Goal: Information Seeking & Learning: Learn about a topic

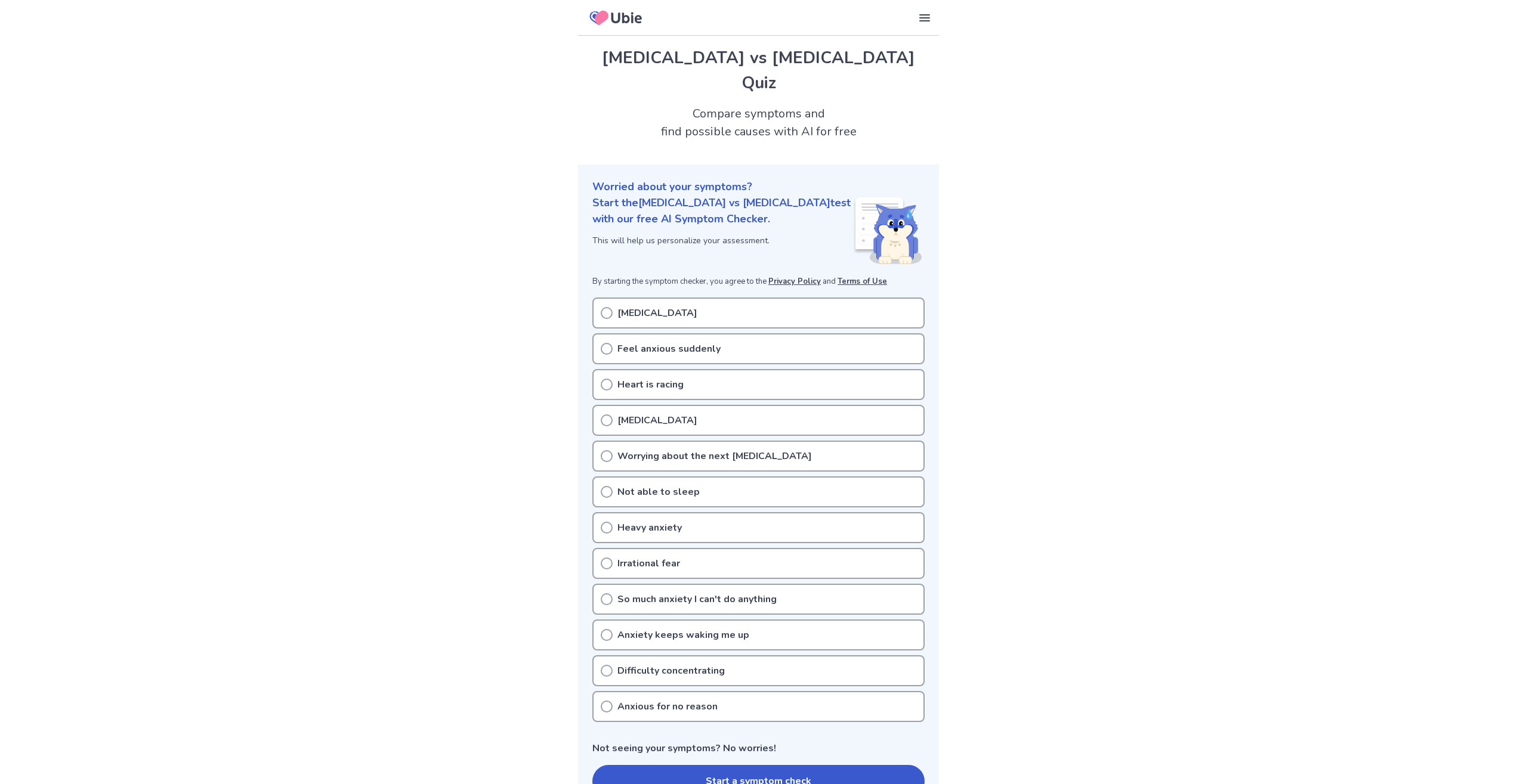
drag, startPoint x: 654, startPoint y: 253, endPoint x: 737, endPoint y: 247, distance: 83.2
click at [725, 248] on div "Worried about your symptoms? Start the [MEDICAL_DATA] vs [MEDICAL_DATA] test wi…" at bounding box center [759, 493] width 361 height 657
click at [737, 247] on div "Worried about your symptoms? Start the [MEDICAL_DATA] vs [MEDICAL_DATA] test wi…" at bounding box center [759, 493] width 361 height 657
click at [660, 342] on p "Feel anxious suddenly" at bounding box center [669, 348] width 103 height 15
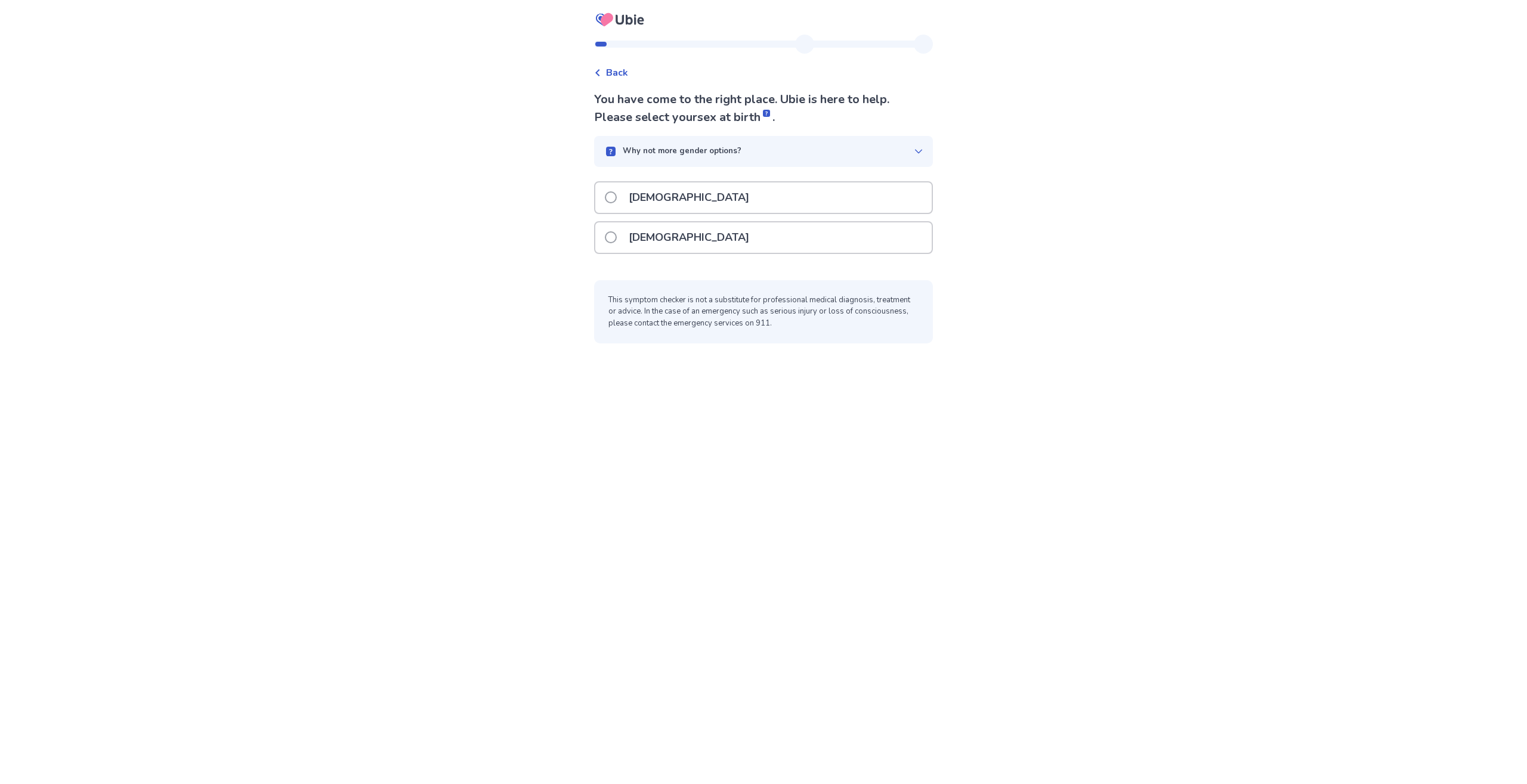
click at [654, 202] on p "[DEMOGRAPHIC_DATA]" at bounding box center [688, 197] width 135 height 30
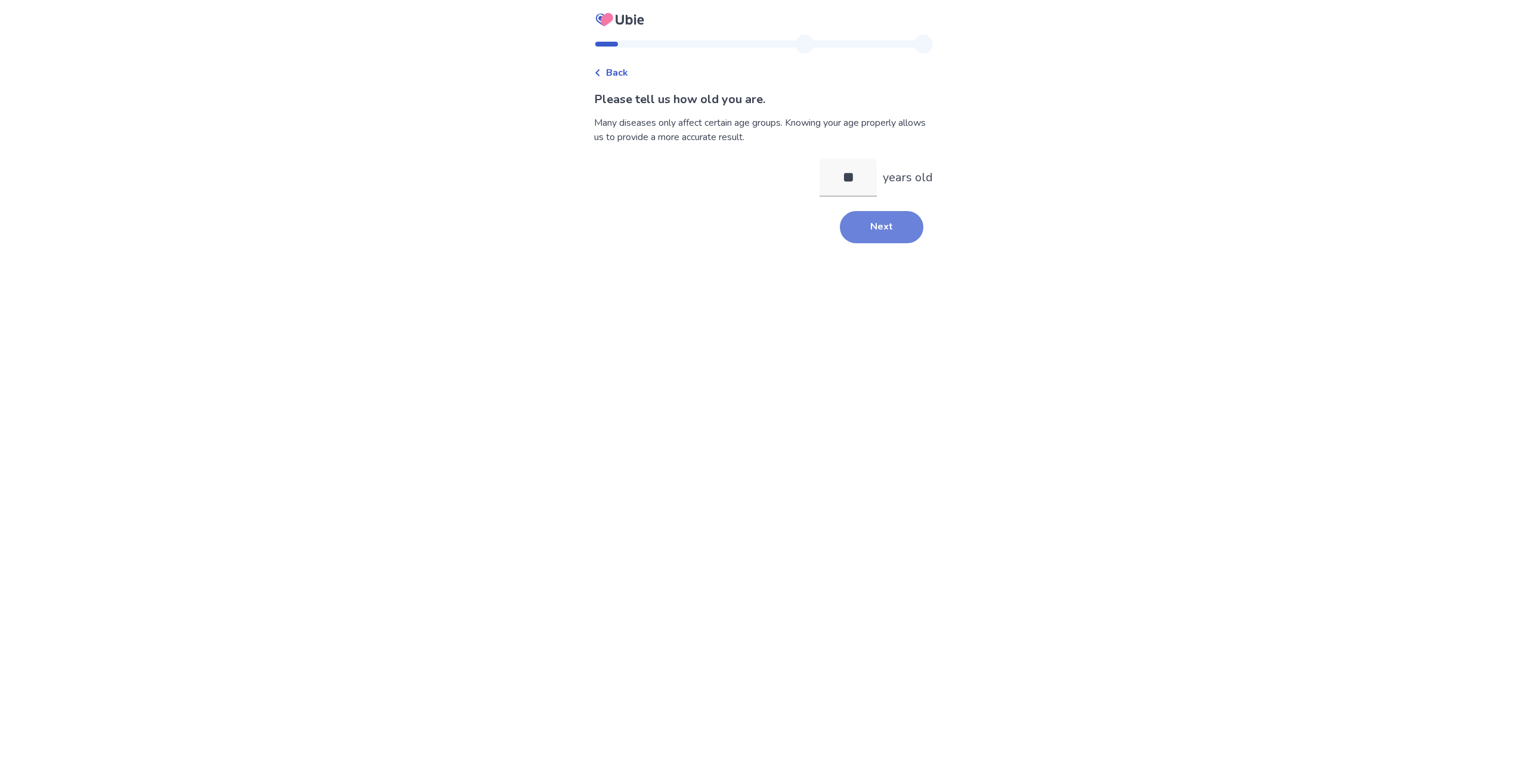
type input "**"
click at [863, 220] on button "Next" at bounding box center [881, 227] width 83 height 32
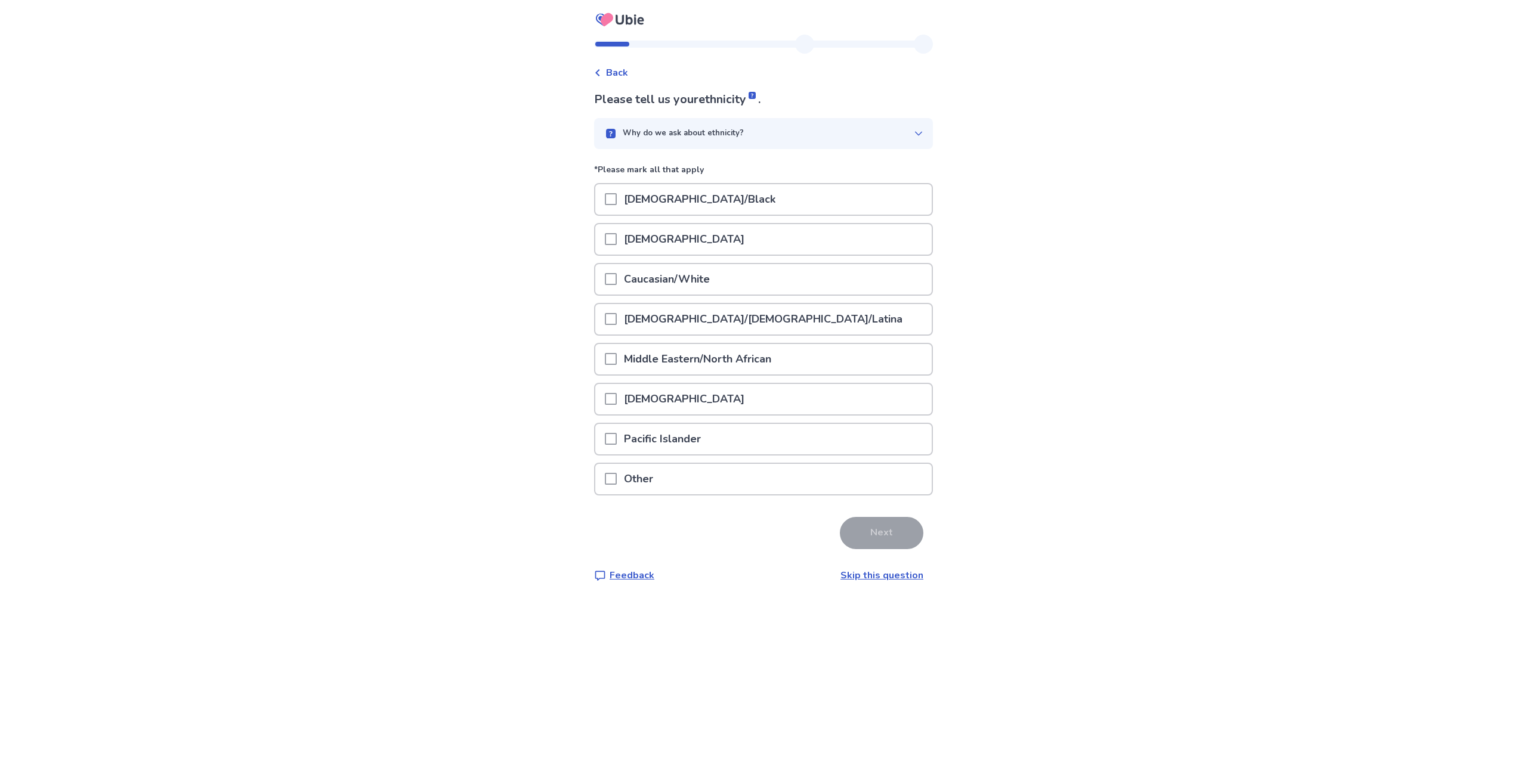
click at [704, 396] on p "Native American" at bounding box center [683, 399] width 135 height 30
click at [859, 523] on button "Next" at bounding box center [881, 533] width 83 height 32
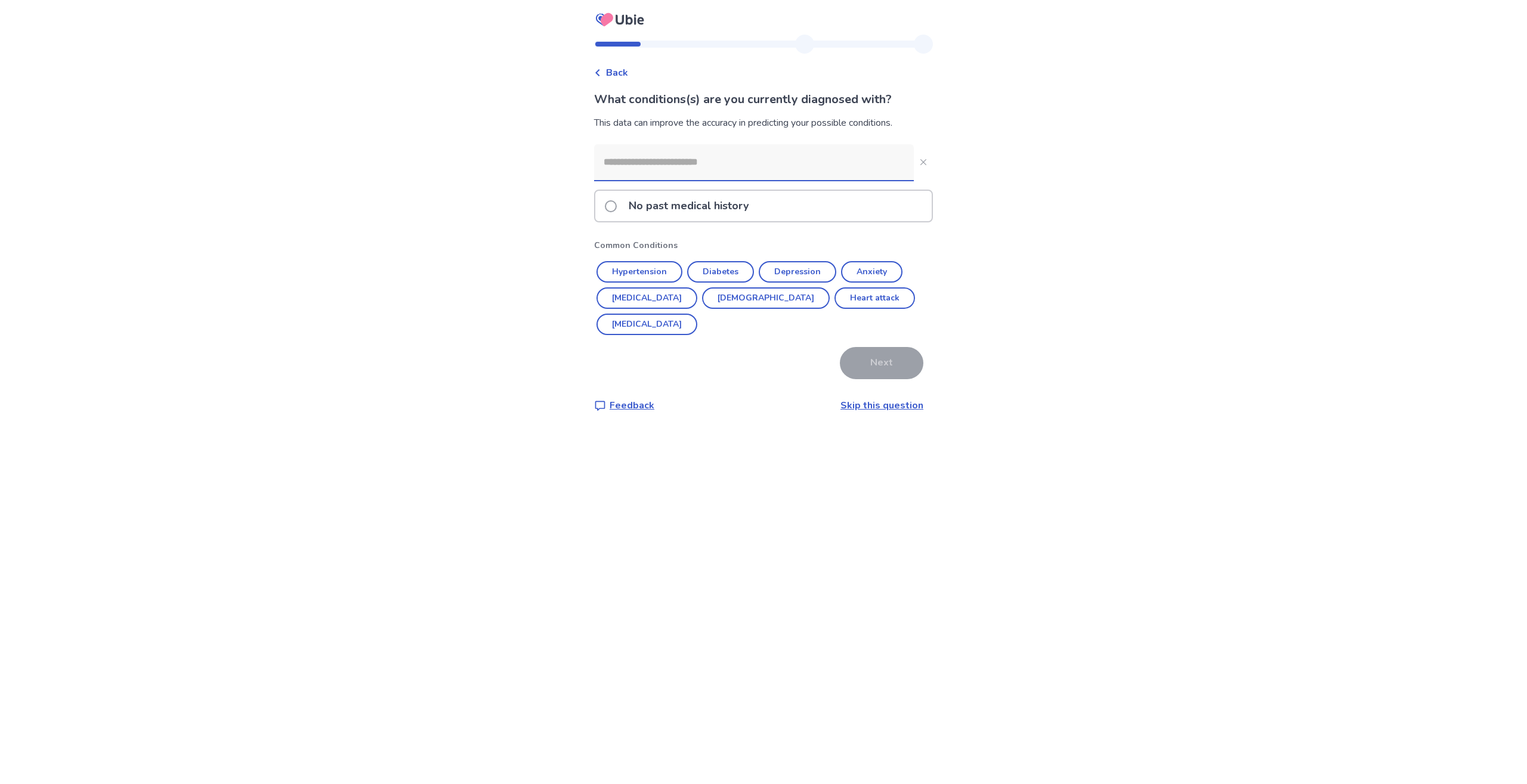
click at [680, 205] on p "No past medical history" at bounding box center [688, 206] width 134 height 30
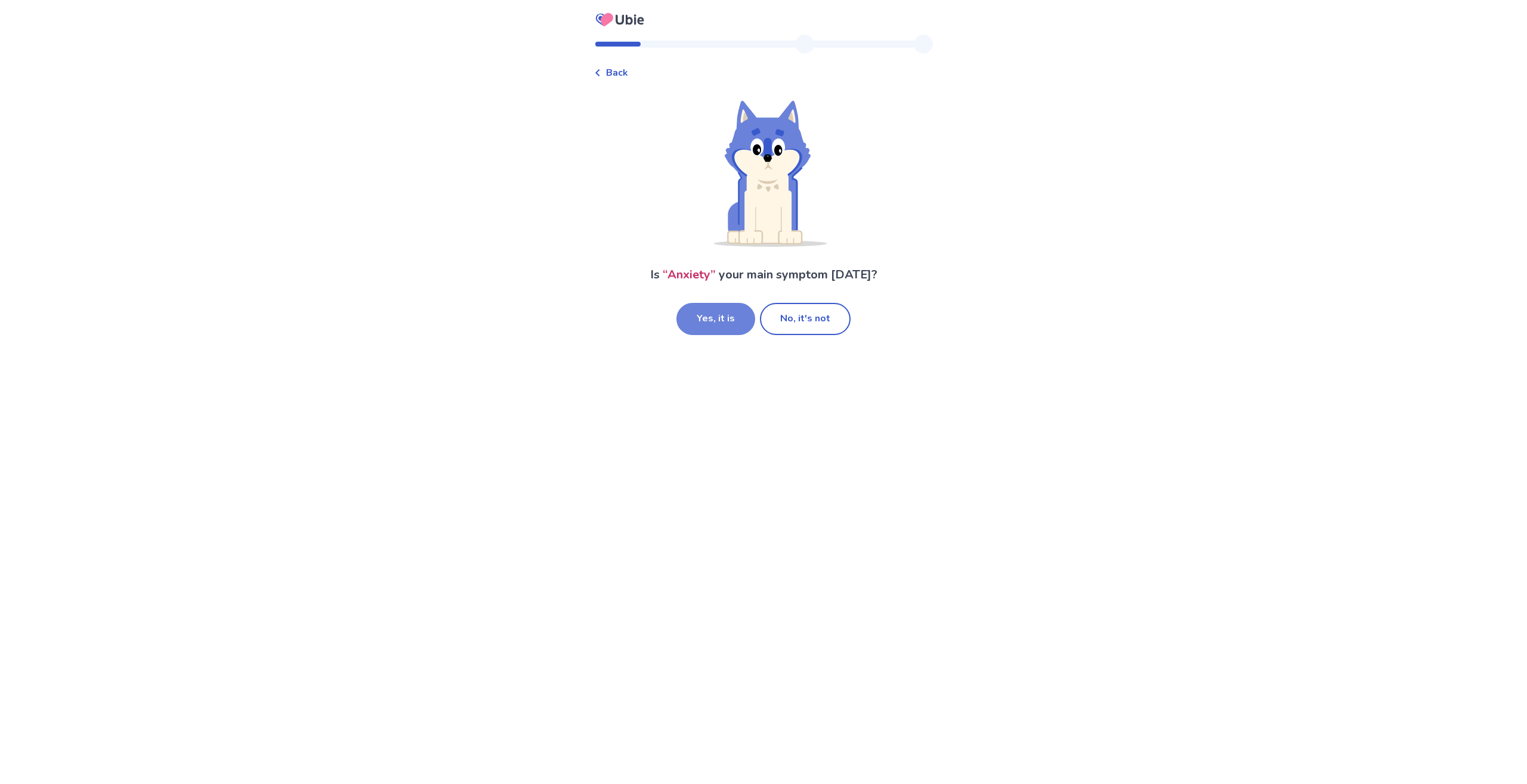
click at [746, 324] on button "Yes, it is" at bounding box center [715, 318] width 79 height 32
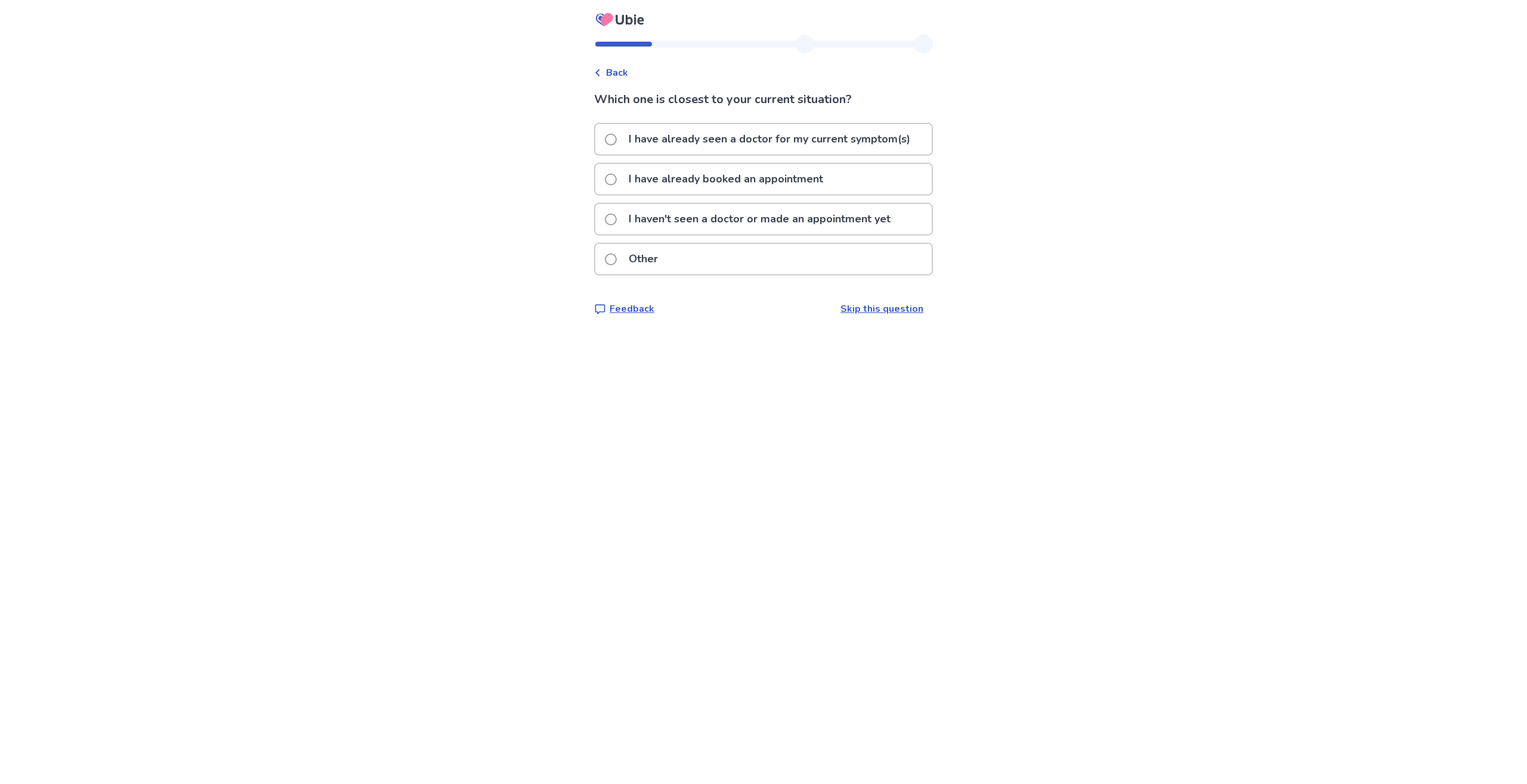
click at [872, 307] on link "Skip this question" at bounding box center [881, 310] width 83 height 14
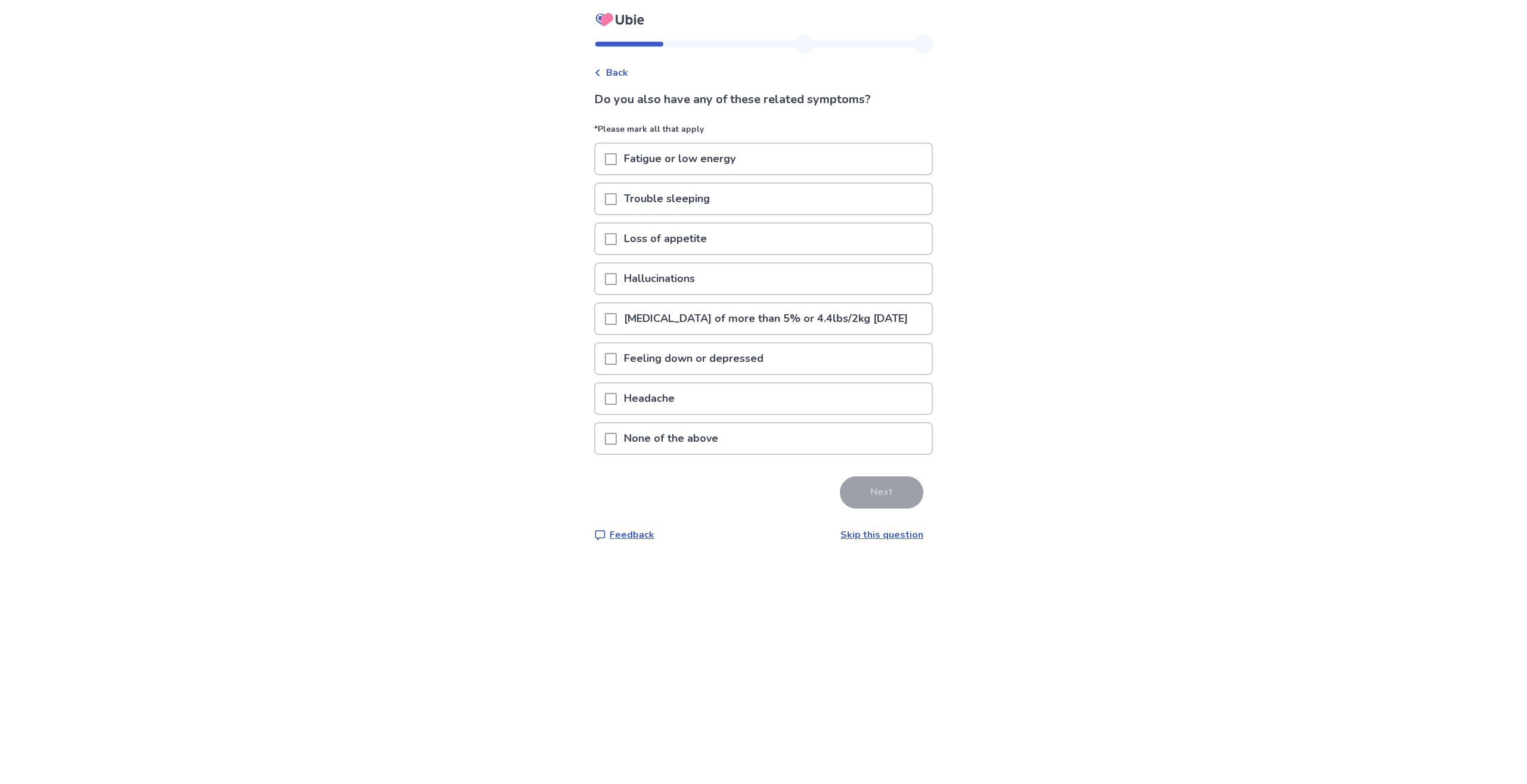
click at [616, 194] on span at bounding box center [611, 199] width 12 height 12
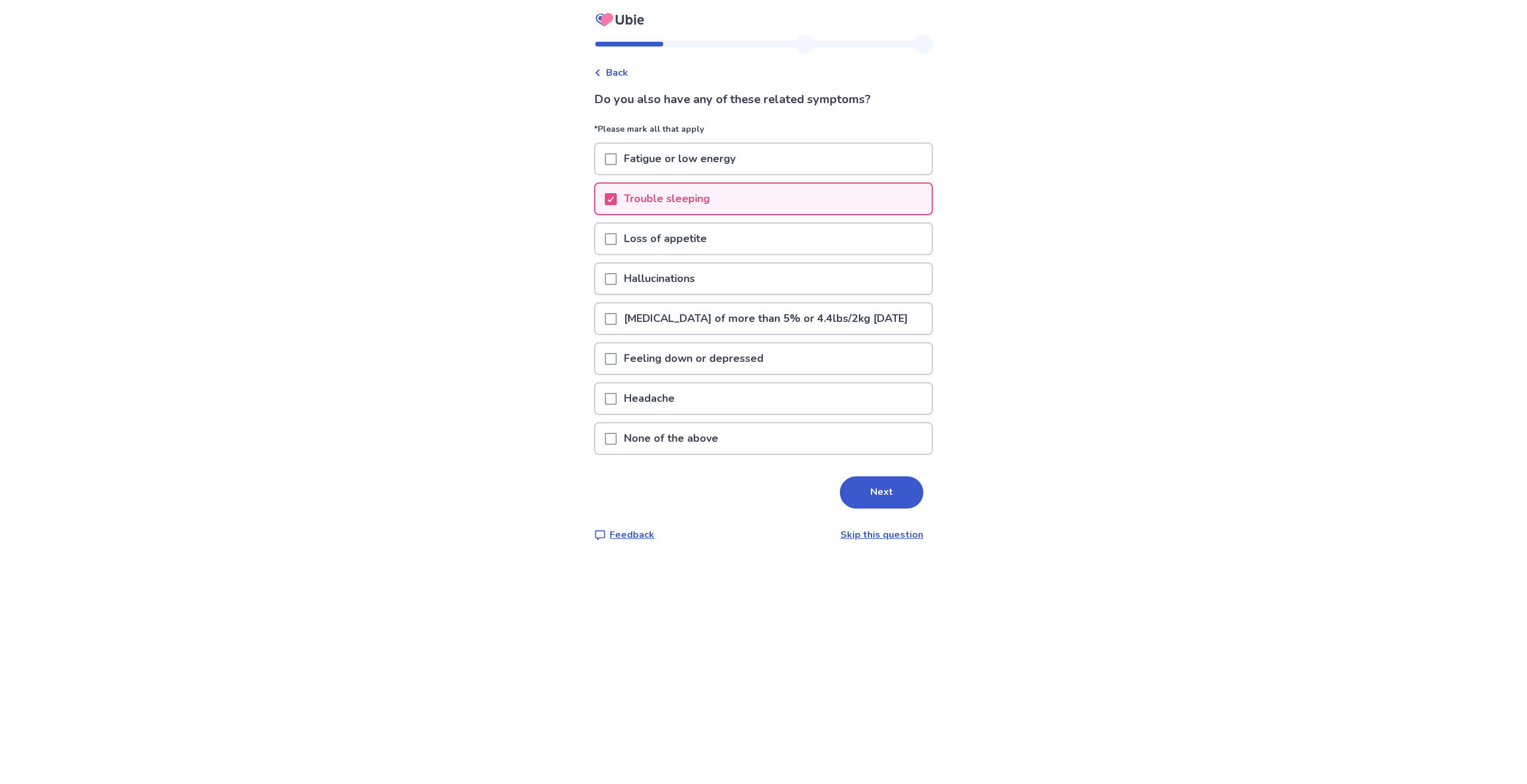
click at [616, 158] on span at bounding box center [611, 159] width 12 height 12
click at [616, 365] on span at bounding box center [611, 359] width 12 height 12
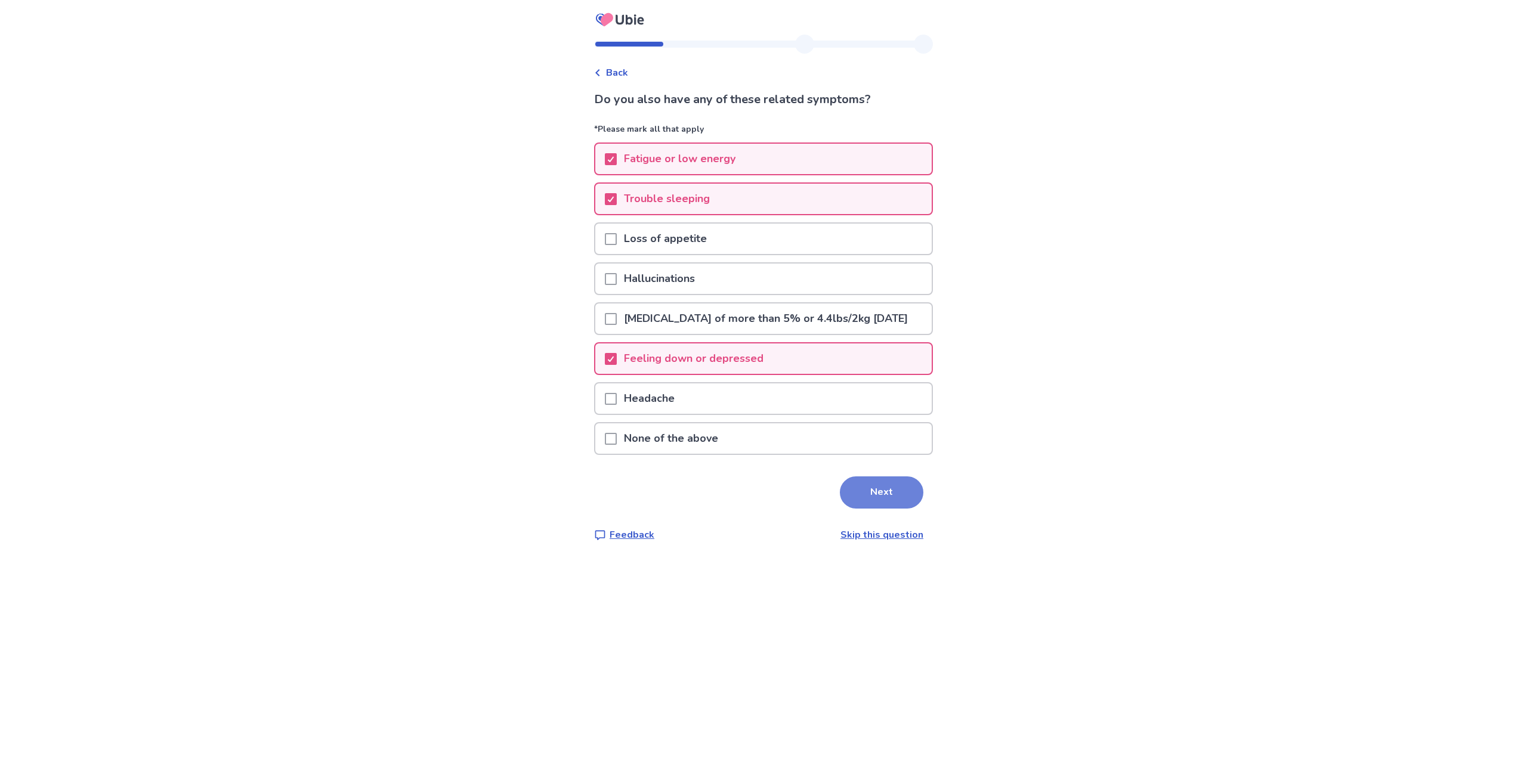
click at [900, 508] on button "Next" at bounding box center [881, 492] width 83 height 32
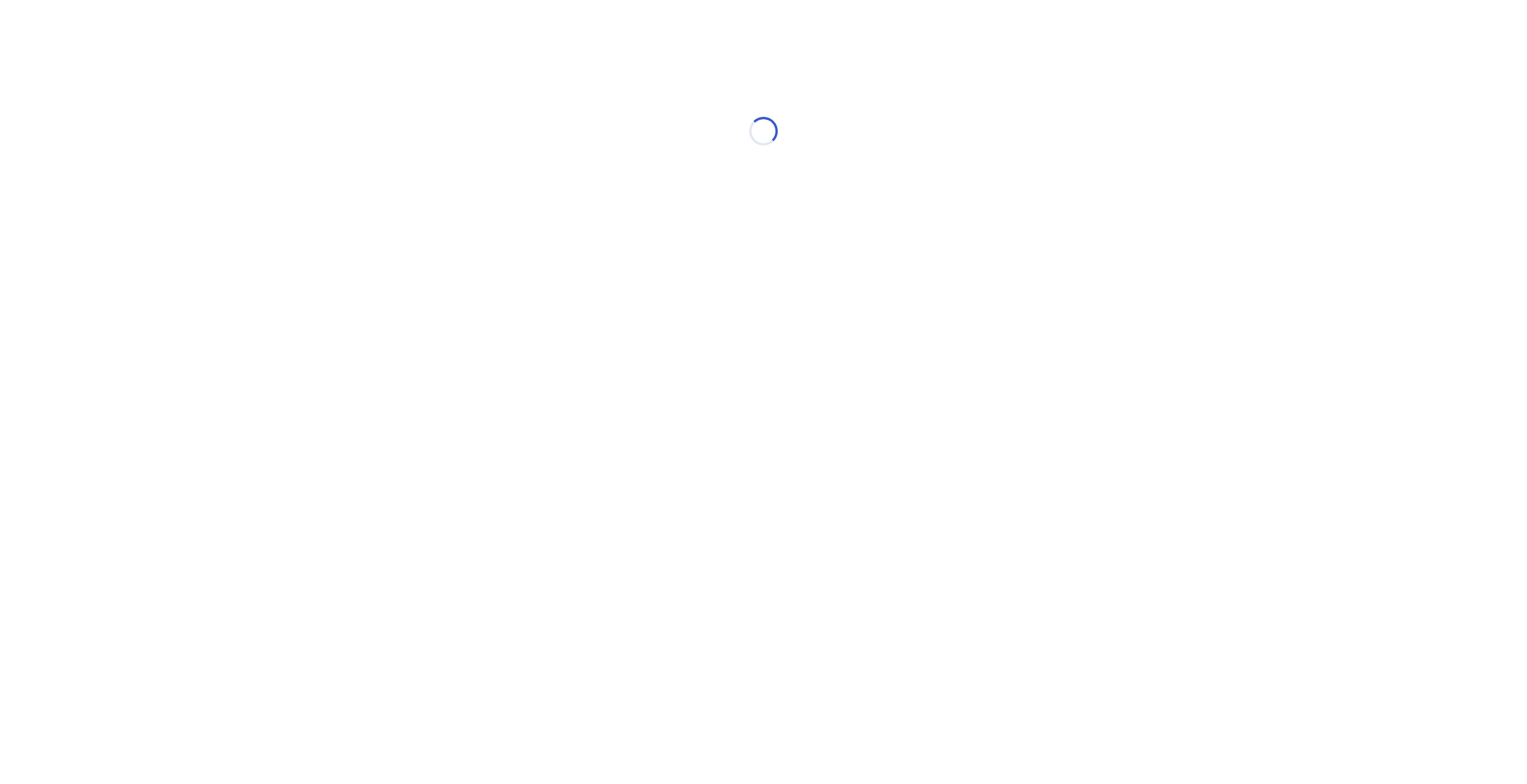
select select "*"
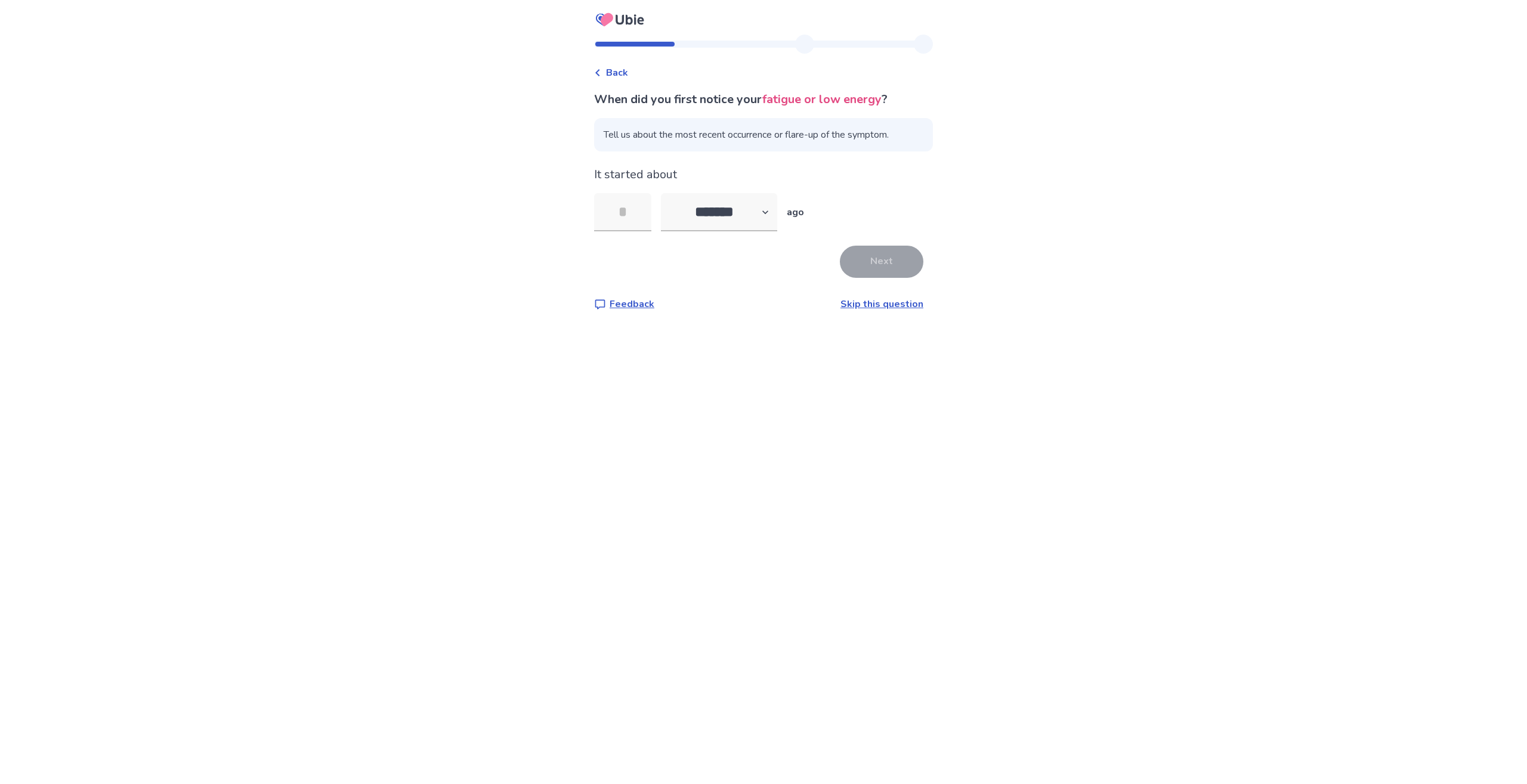
type input "*"
click at [885, 265] on button "Next" at bounding box center [881, 261] width 83 height 32
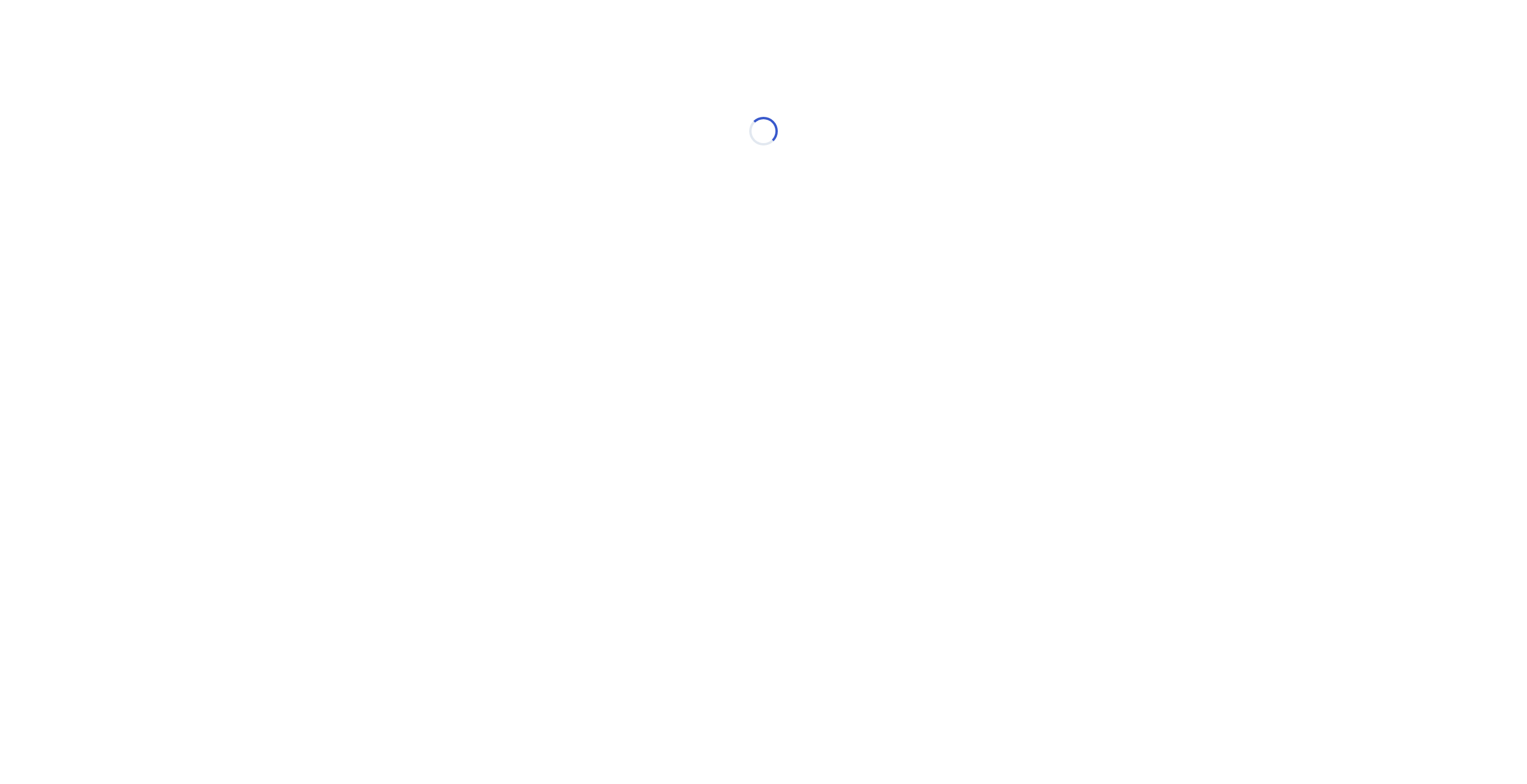
select select "*"
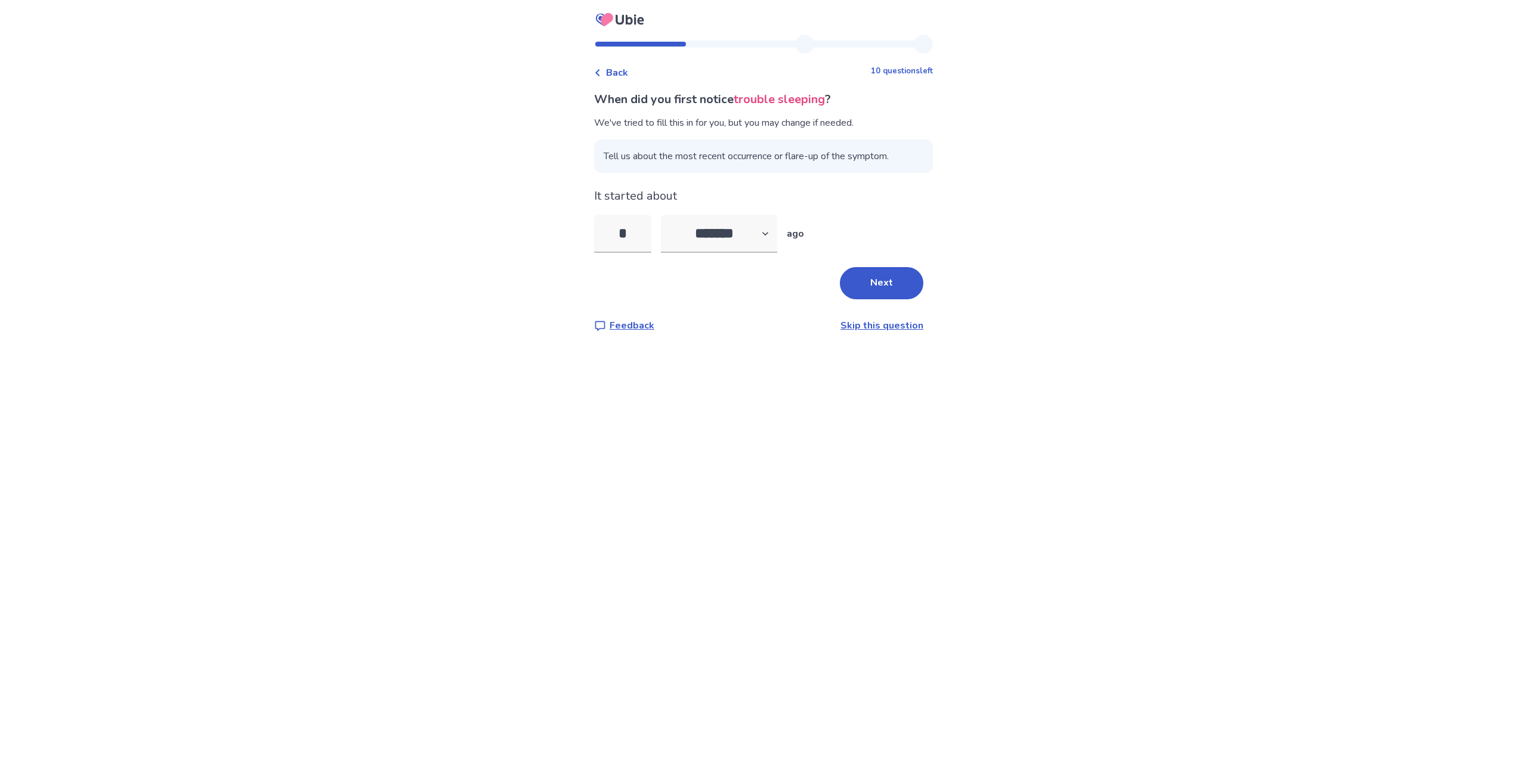
click at [877, 322] on link "Skip this question" at bounding box center [881, 326] width 83 height 14
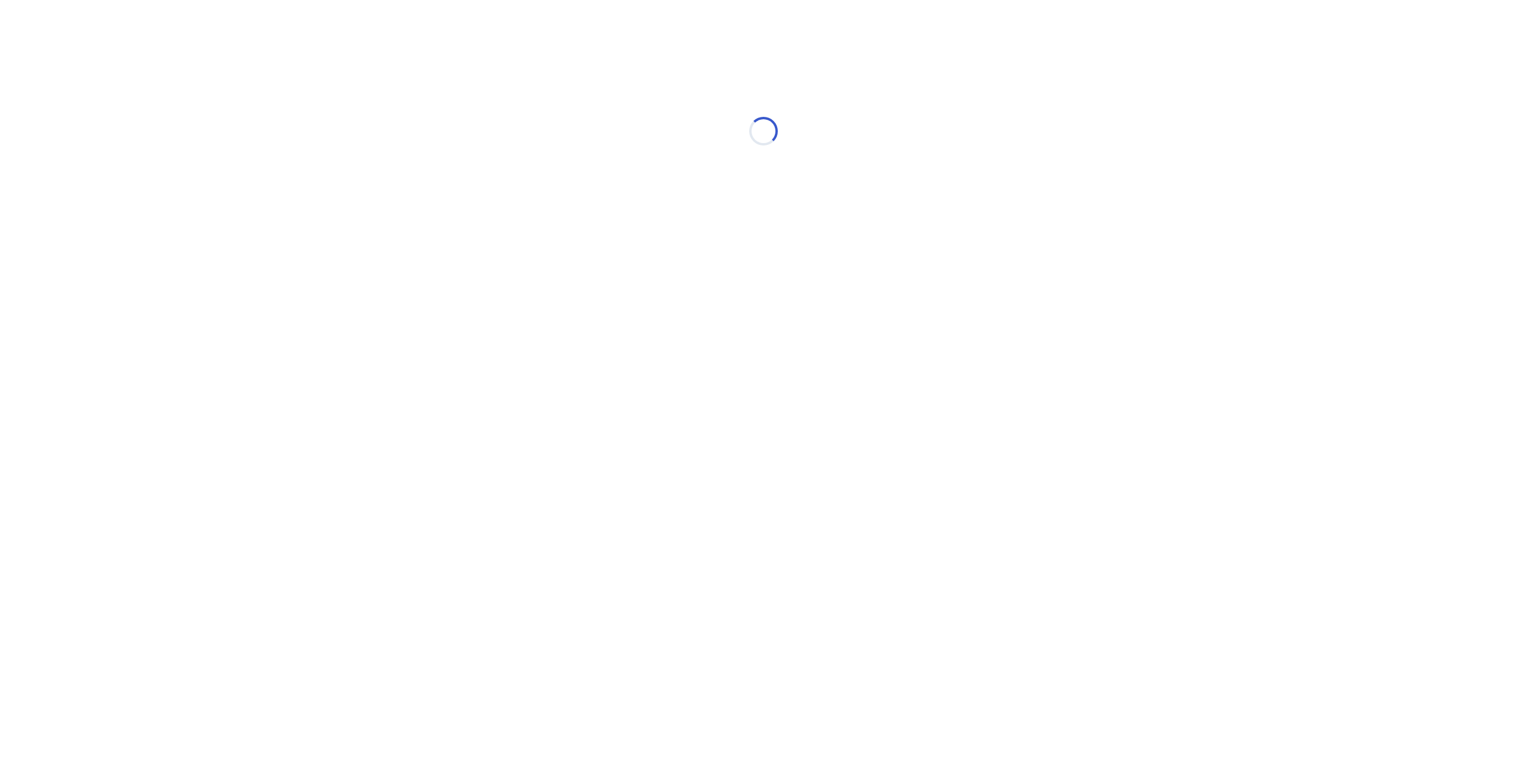
select select "*"
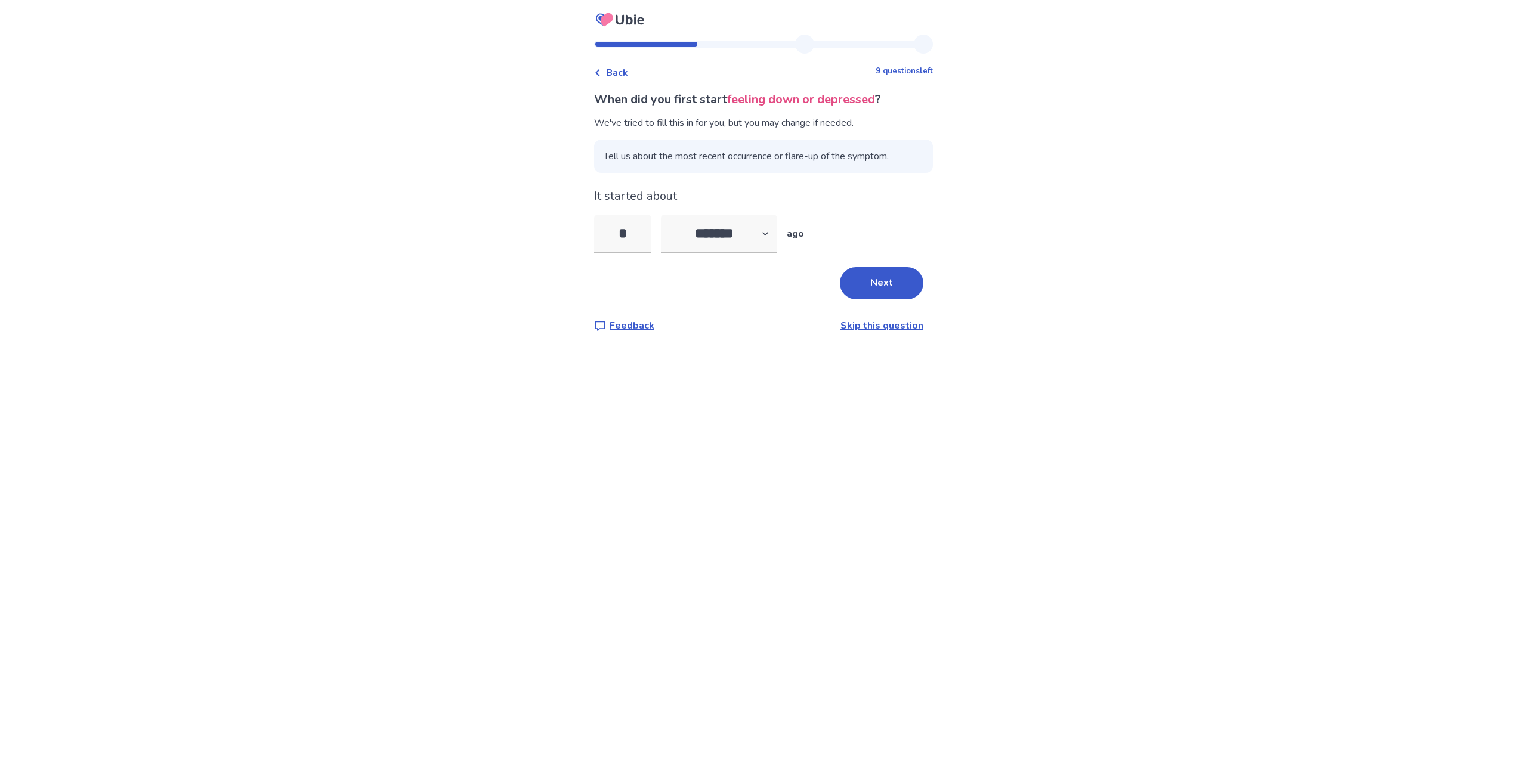
click at [872, 324] on link "Skip this question" at bounding box center [881, 326] width 83 height 14
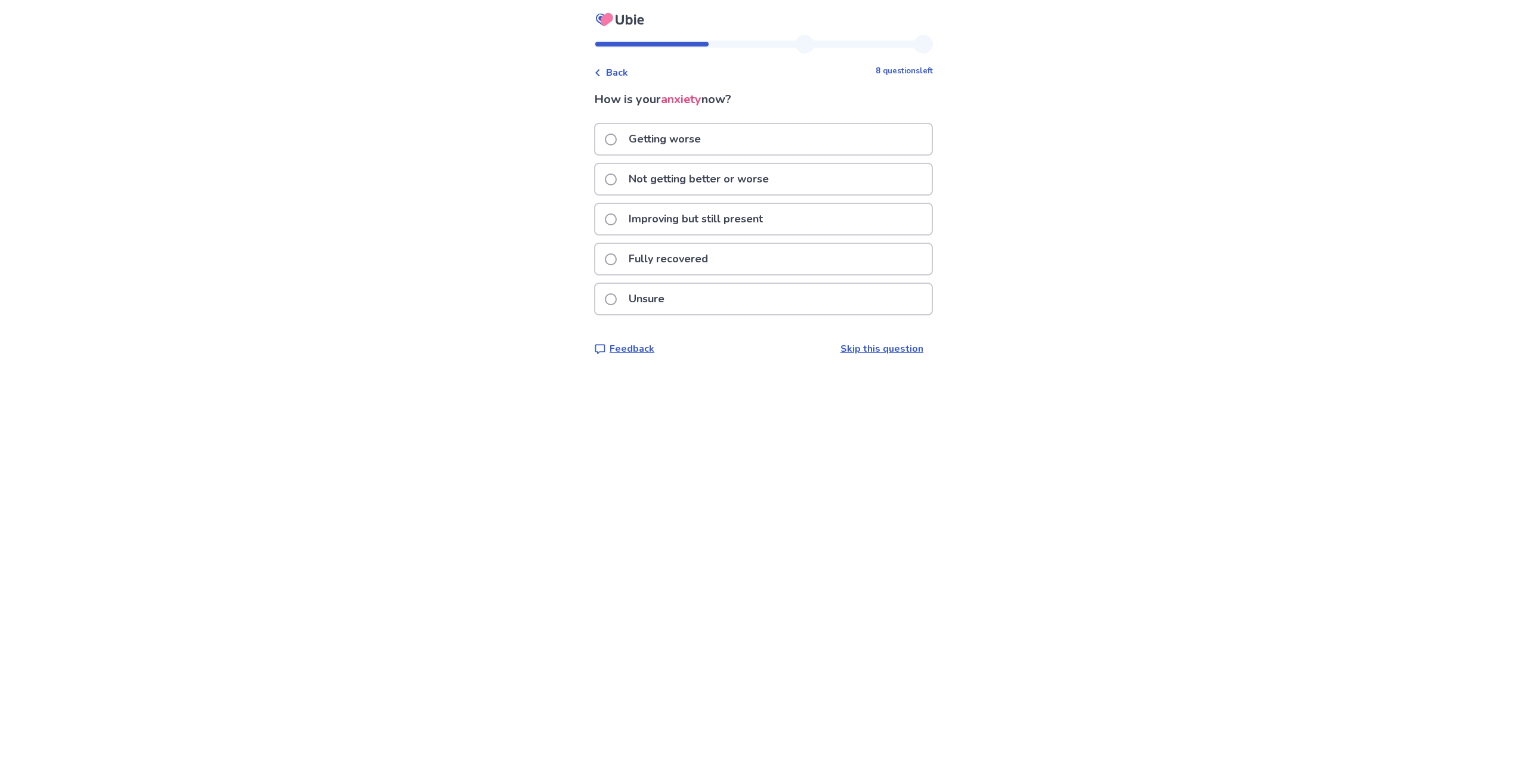
click at [714, 222] on p "Improving but still present" at bounding box center [695, 218] width 149 height 30
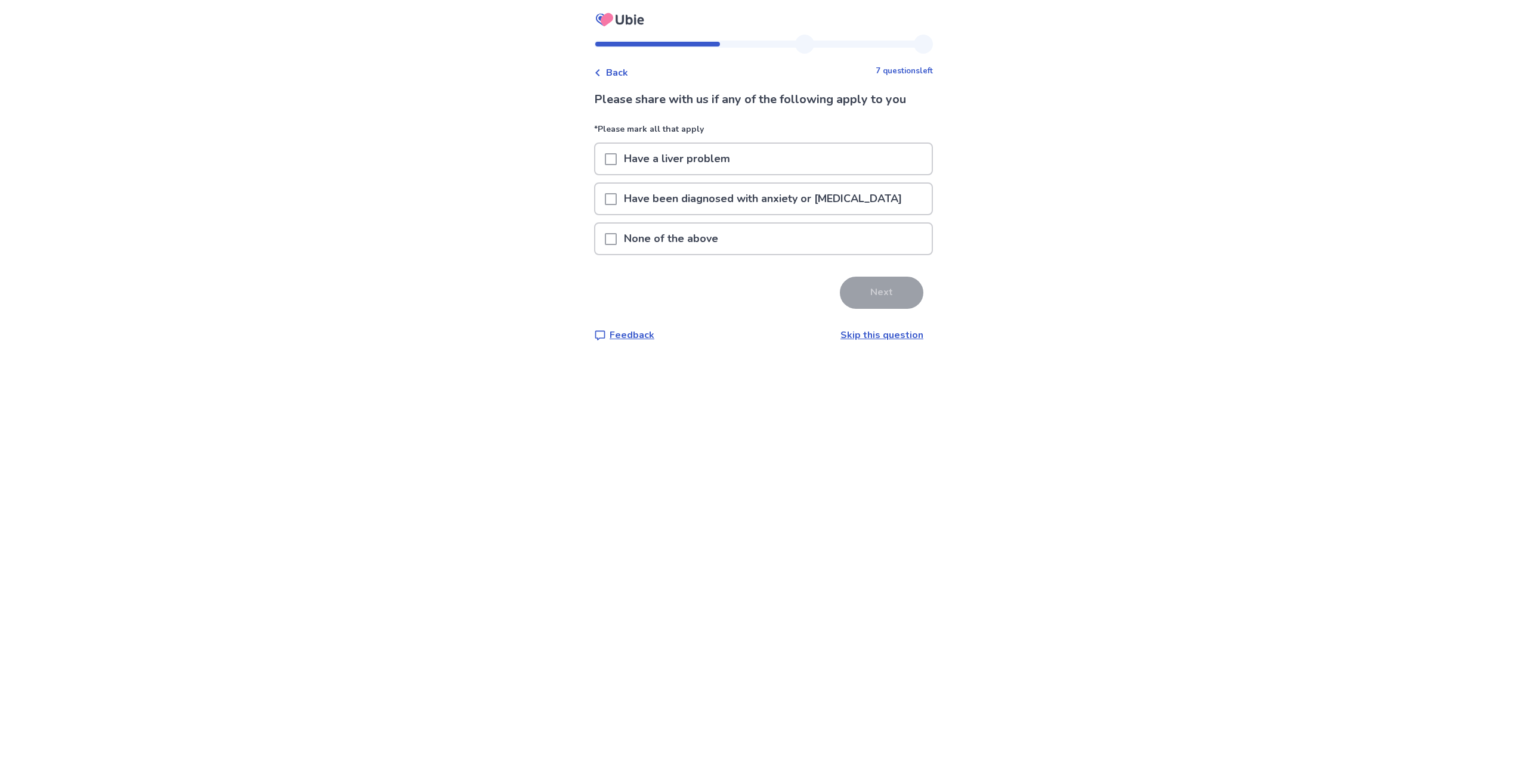
click at [717, 239] on p "None of the above" at bounding box center [671, 238] width 109 height 30
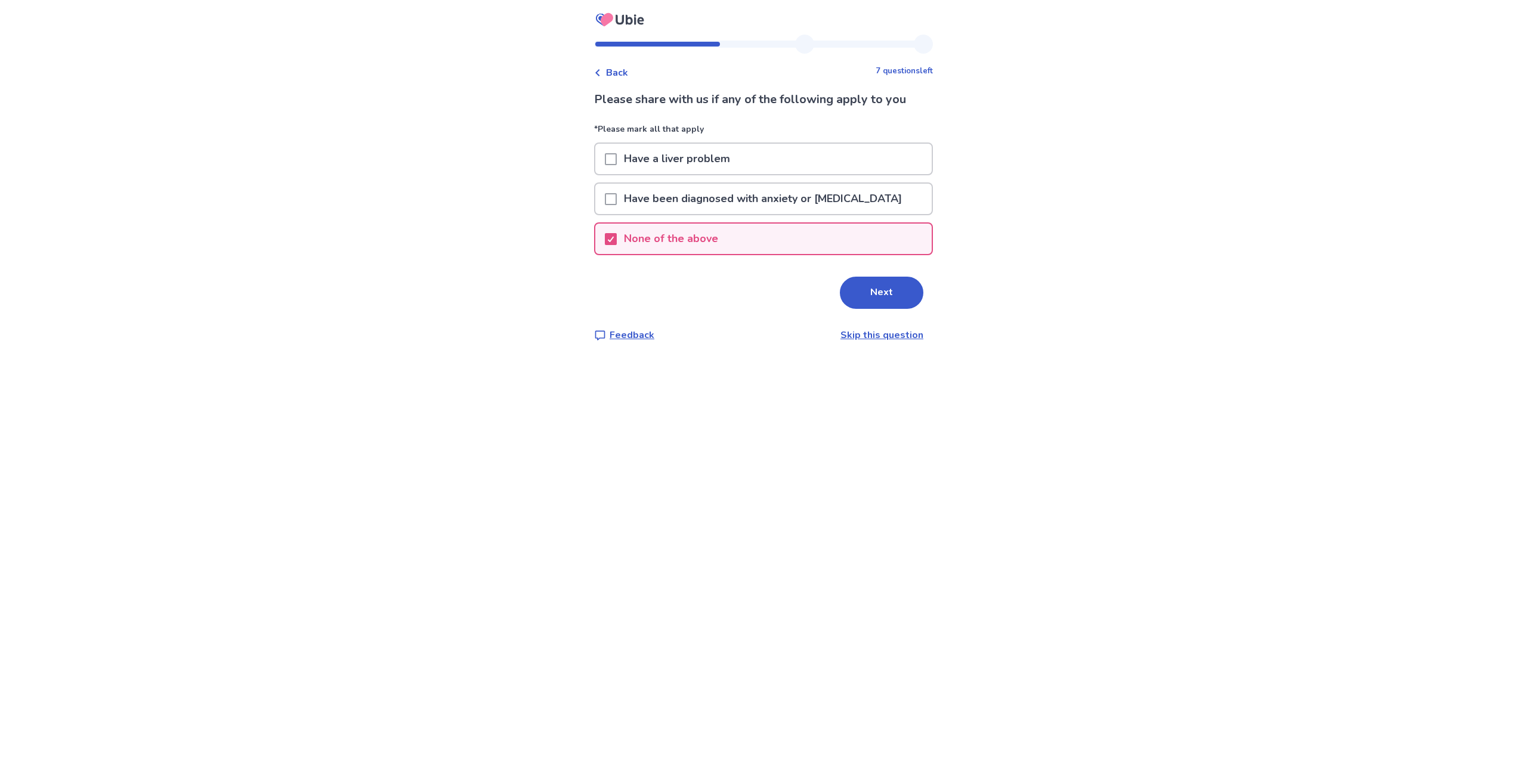
click at [864, 296] on button "Next" at bounding box center [881, 292] width 83 height 32
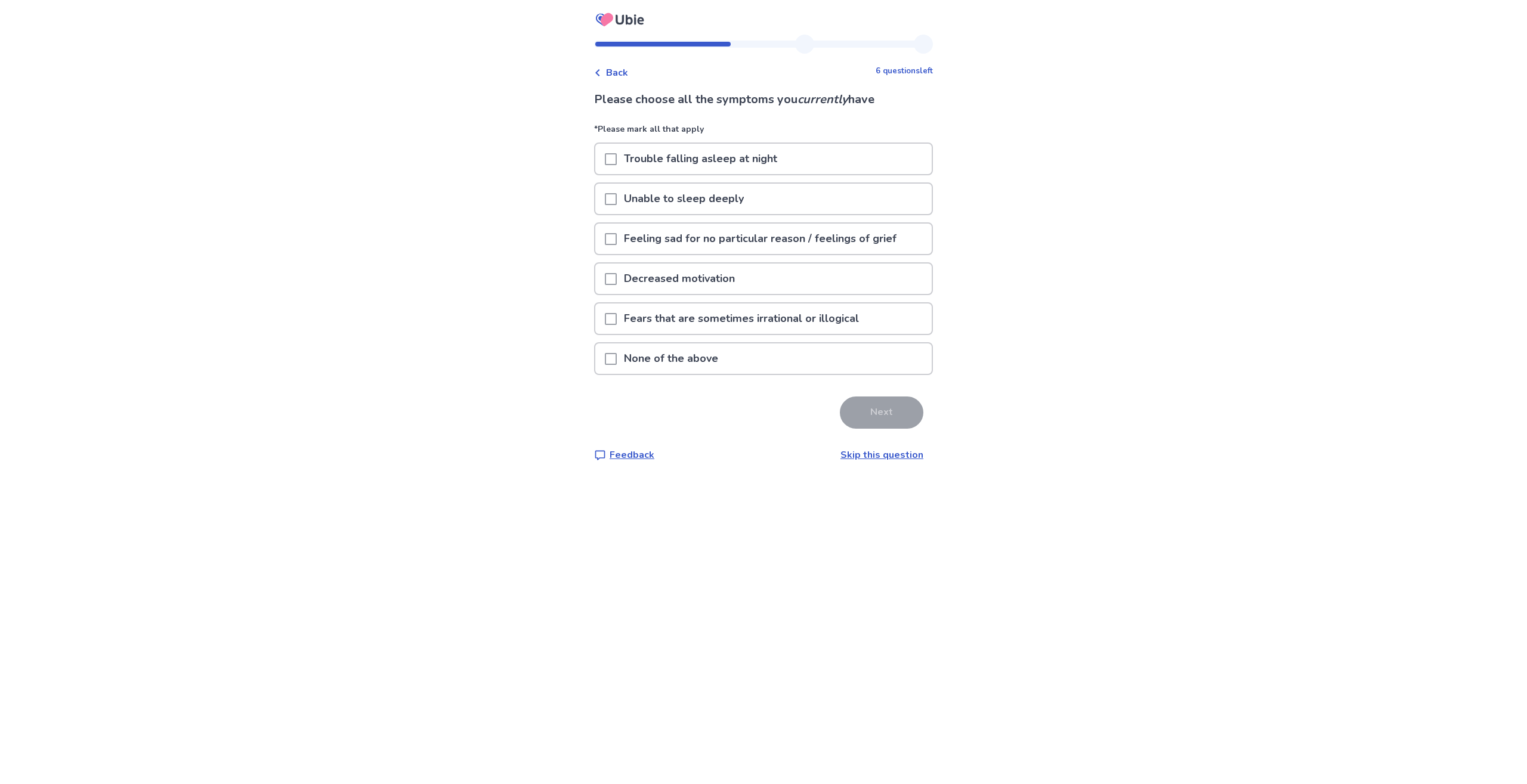
click at [616, 162] on span at bounding box center [611, 159] width 12 height 12
click at [631, 236] on p "Feeling sad for no particular reason / feelings of grief" at bounding box center [760, 238] width 287 height 30
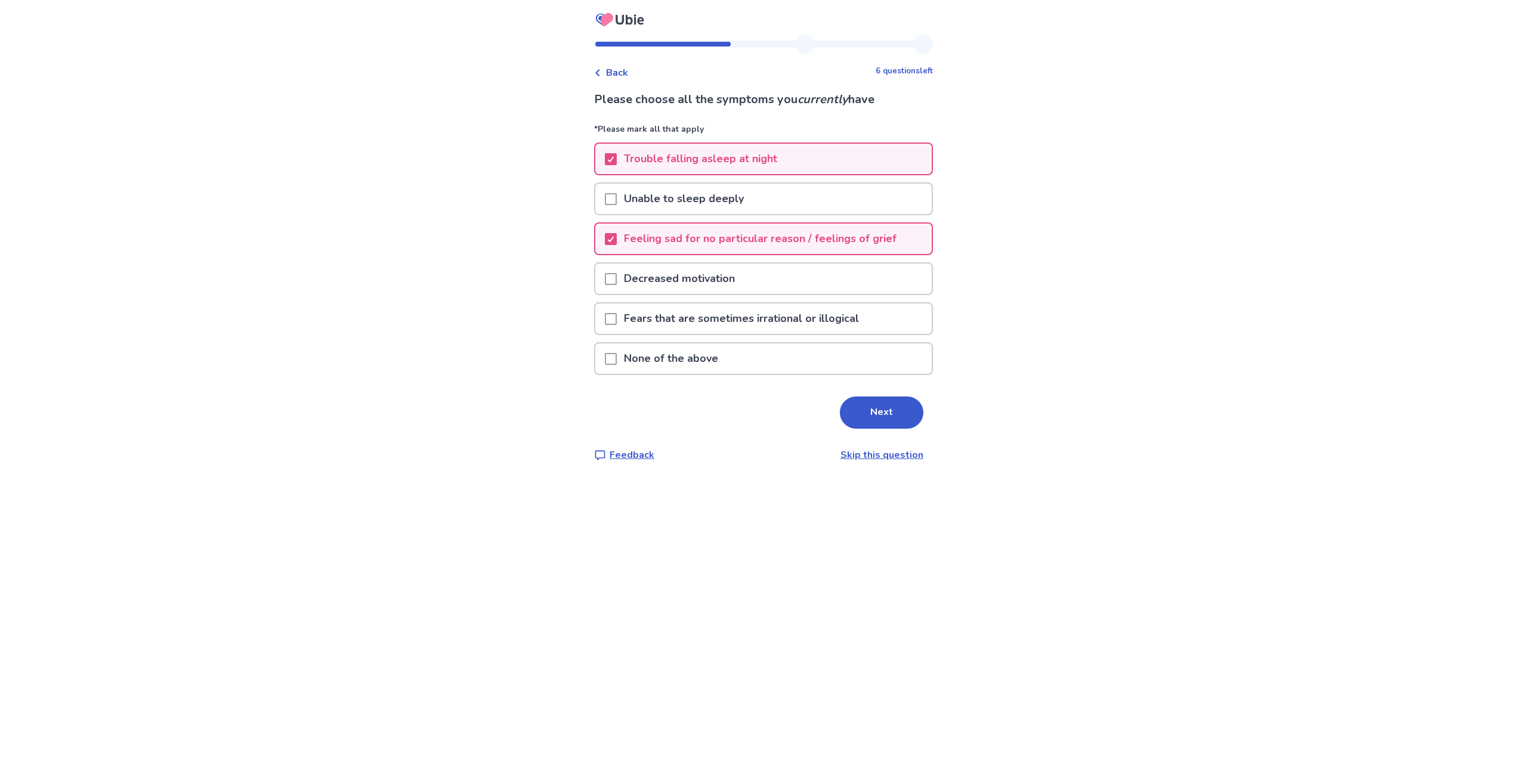
click at [864, 328] on p "Fears that are sometimes irrational or illogical" at bounding box center [741, 318] width 249 height 30
click at [871, 406] on button "Next" at bounding box center [881, 412] width 83 height 32
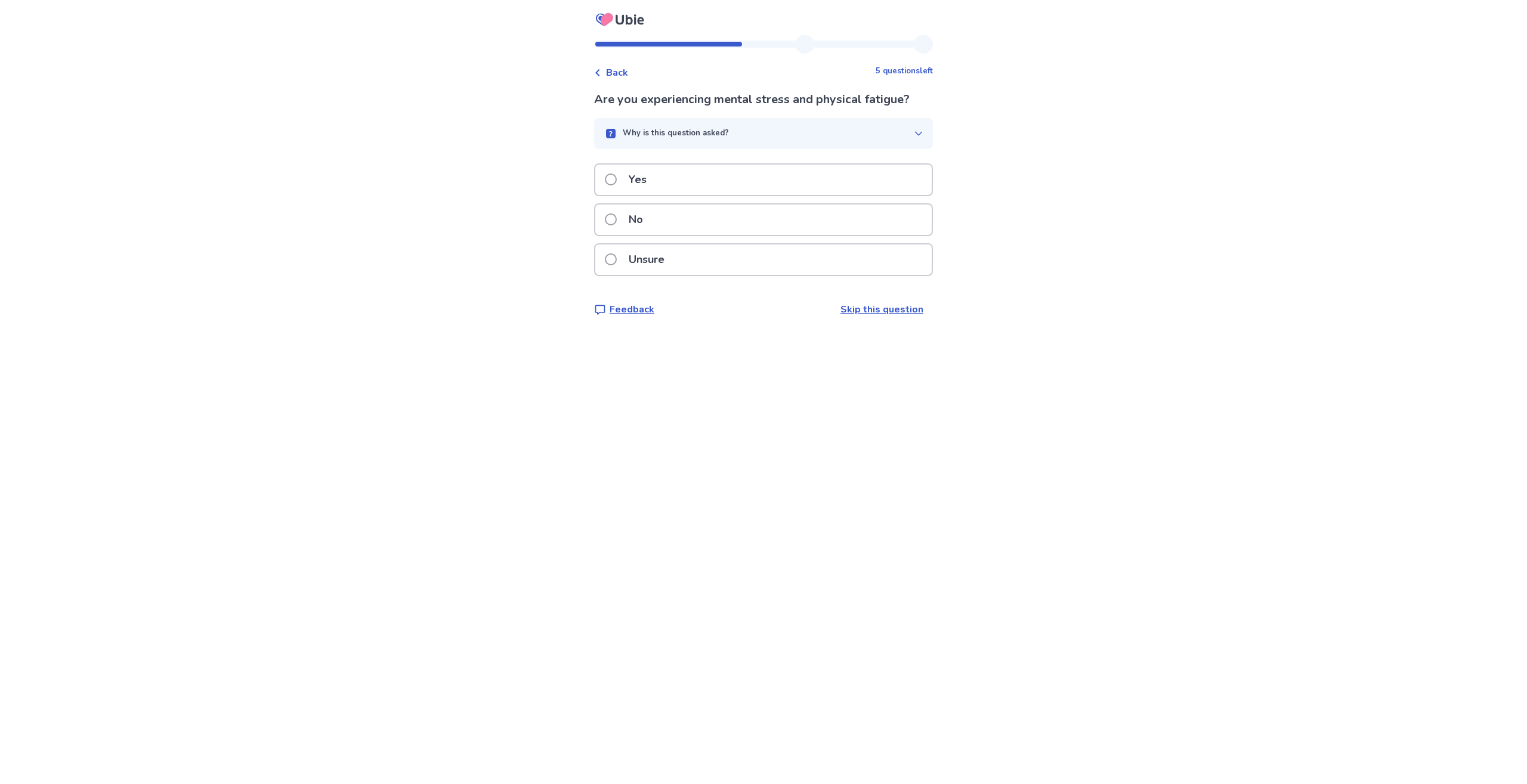
click at [687, 263] on div "Unsure" at bounding box center [763, 259] width 337 height 30
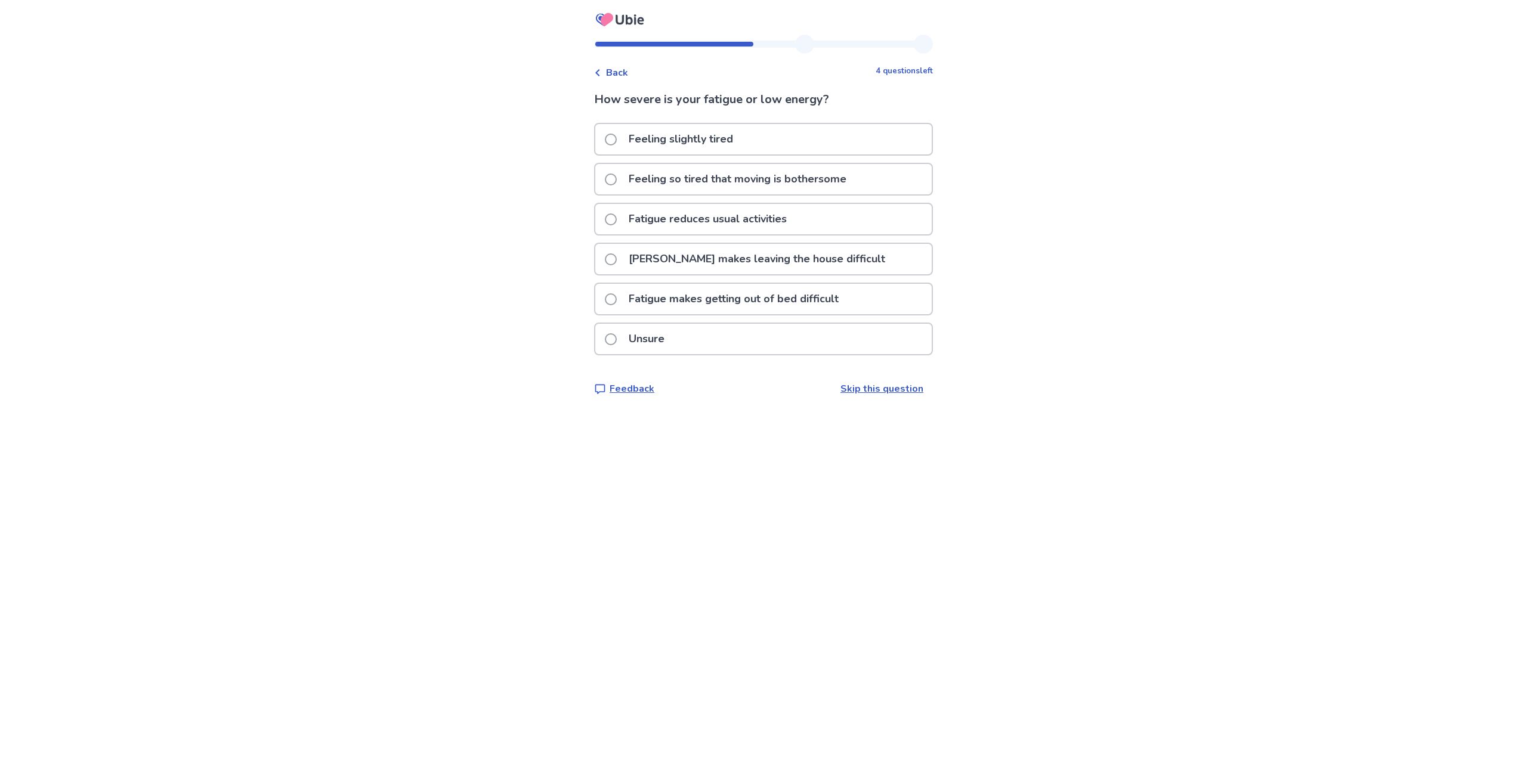
click at [699, 142] on p "Feeling slightly tired" at bounding box center [681, 139] width 118 height 30
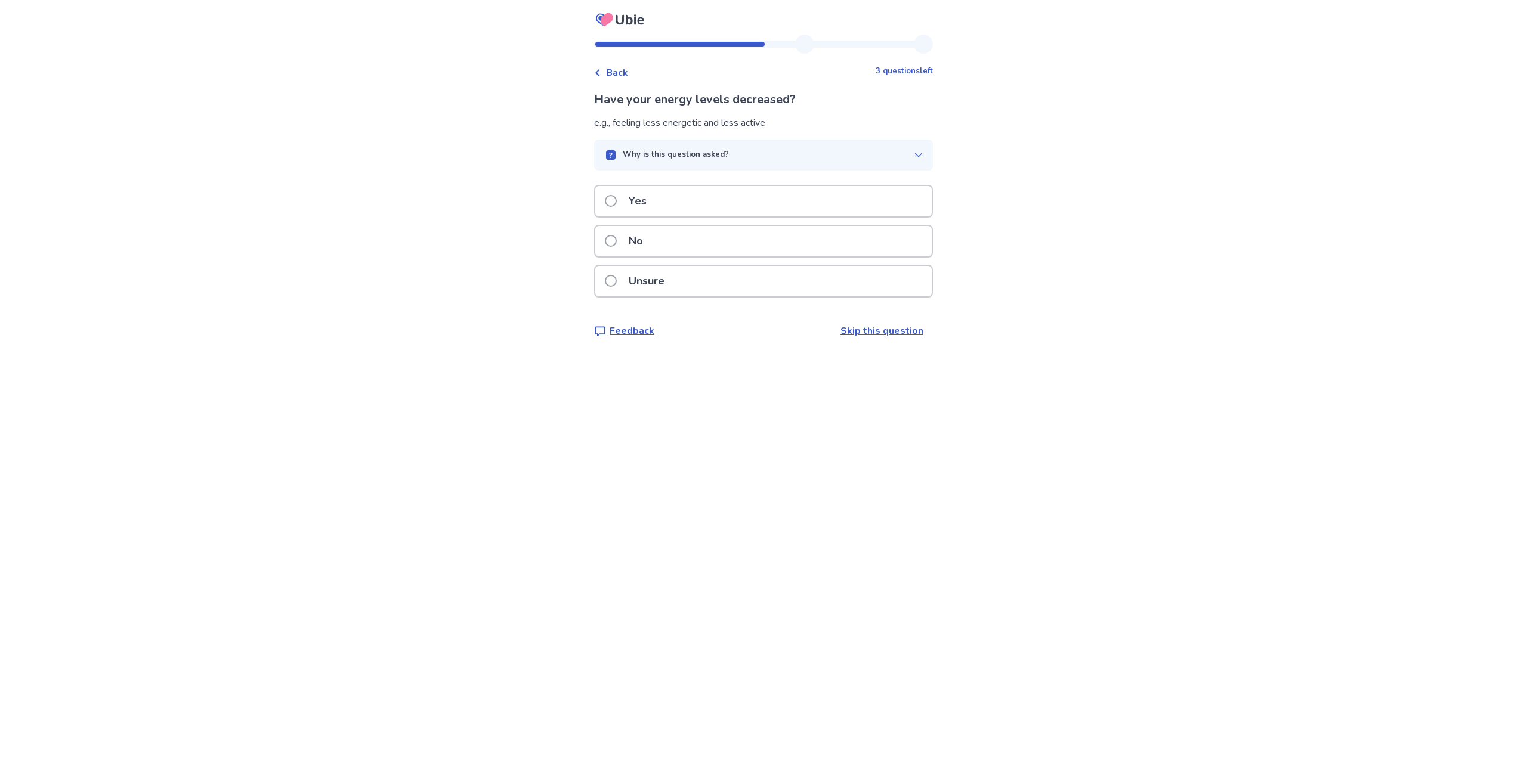
click at [681, 284] on div "Unsure" at bounding box center [763, 280] width 337 height 30
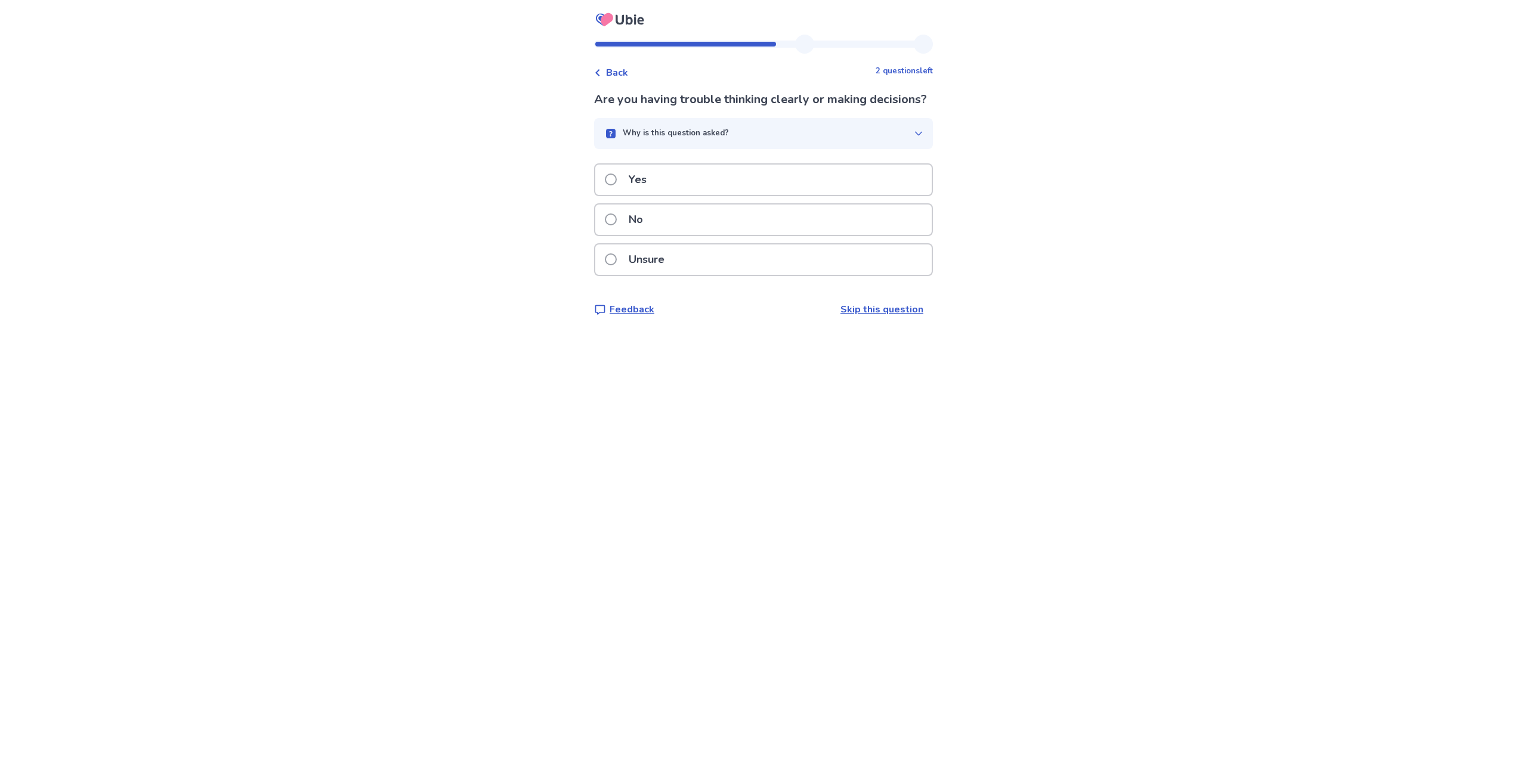
click at [669, 275] on p "Unsure" at bounding box center [647, 259] width 50 height 30
click at [728, 170] on div "Yes" at bounding box center [763, 180] width 337 height 30
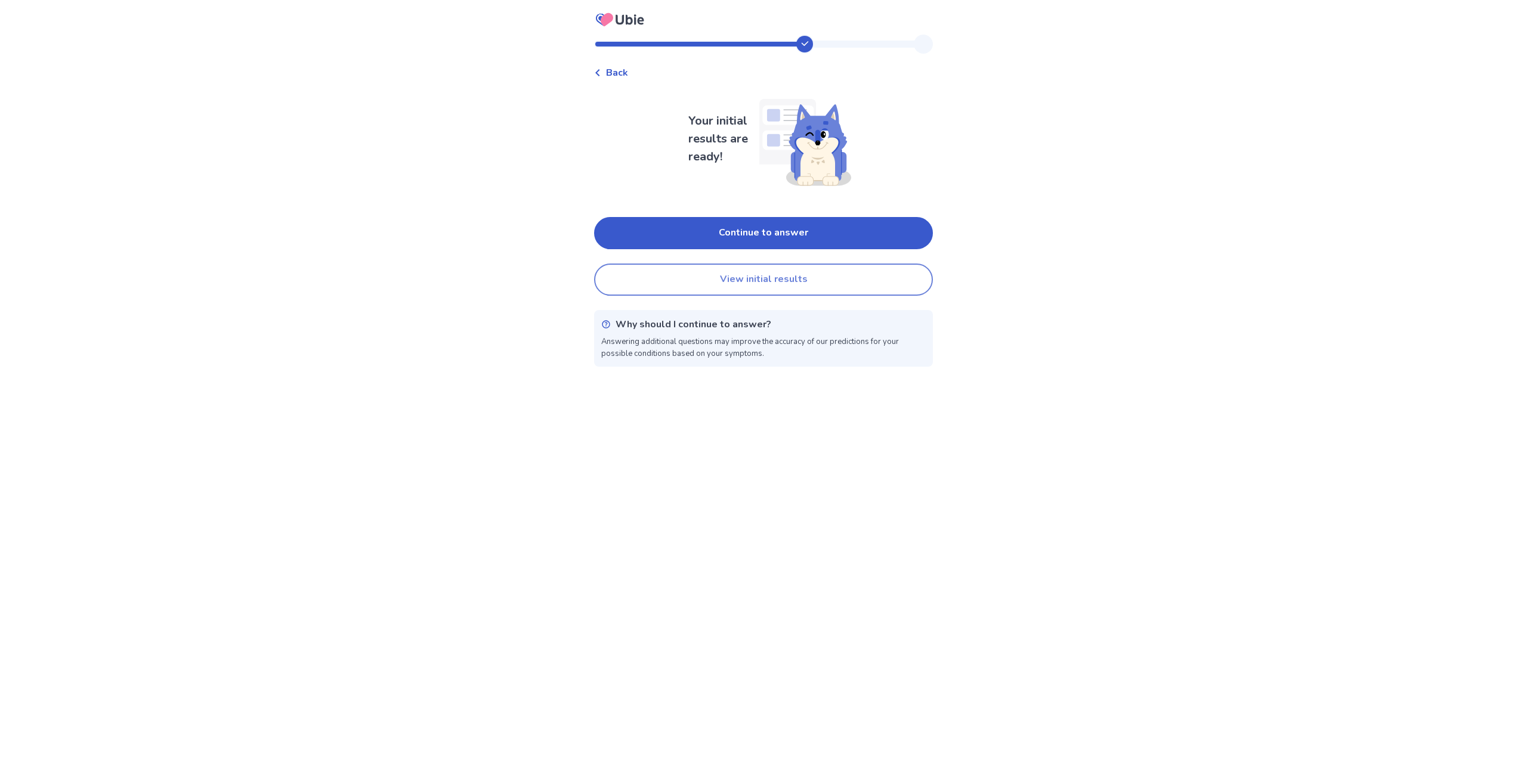
click at [777, 287] on button "View initial results" at bounding box center [763, 279] width 339 height 32
click at [782, 231] on button "Continue to answer" at bounding box center [763, 233] width 339 height 32
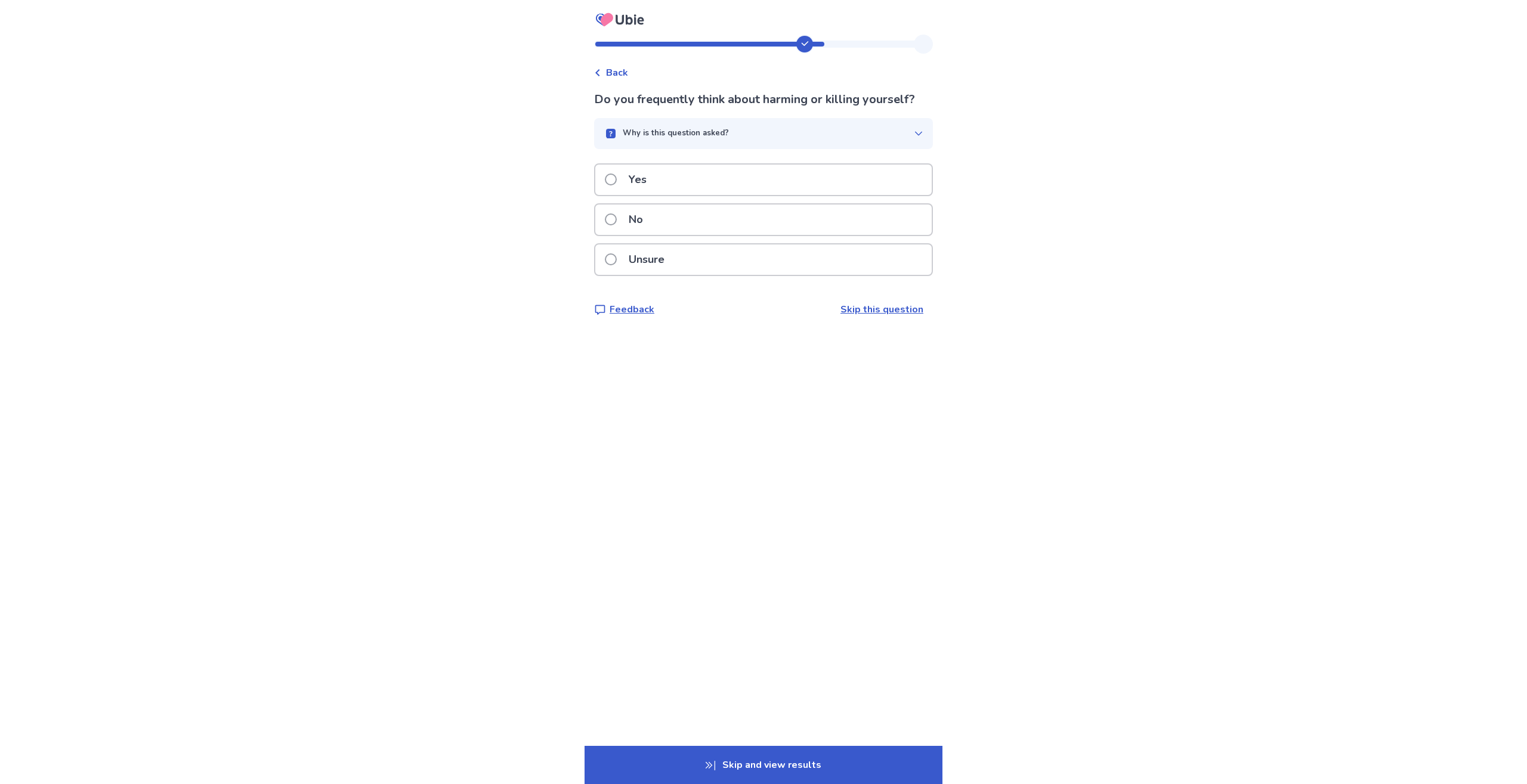
click at [662, 221] on div "No" at bounding box center [763, 219] width 337 height 30
click at [688, 187] on div "Yes" at bounding box center [763, 180] width 337 height 30
click at [691, 185] on div "Yes" at bounding box center [763, 180] width 337 height 30
click at [692, 188] on div "Yes" at bounding box center [763, 180] width 337 height 30
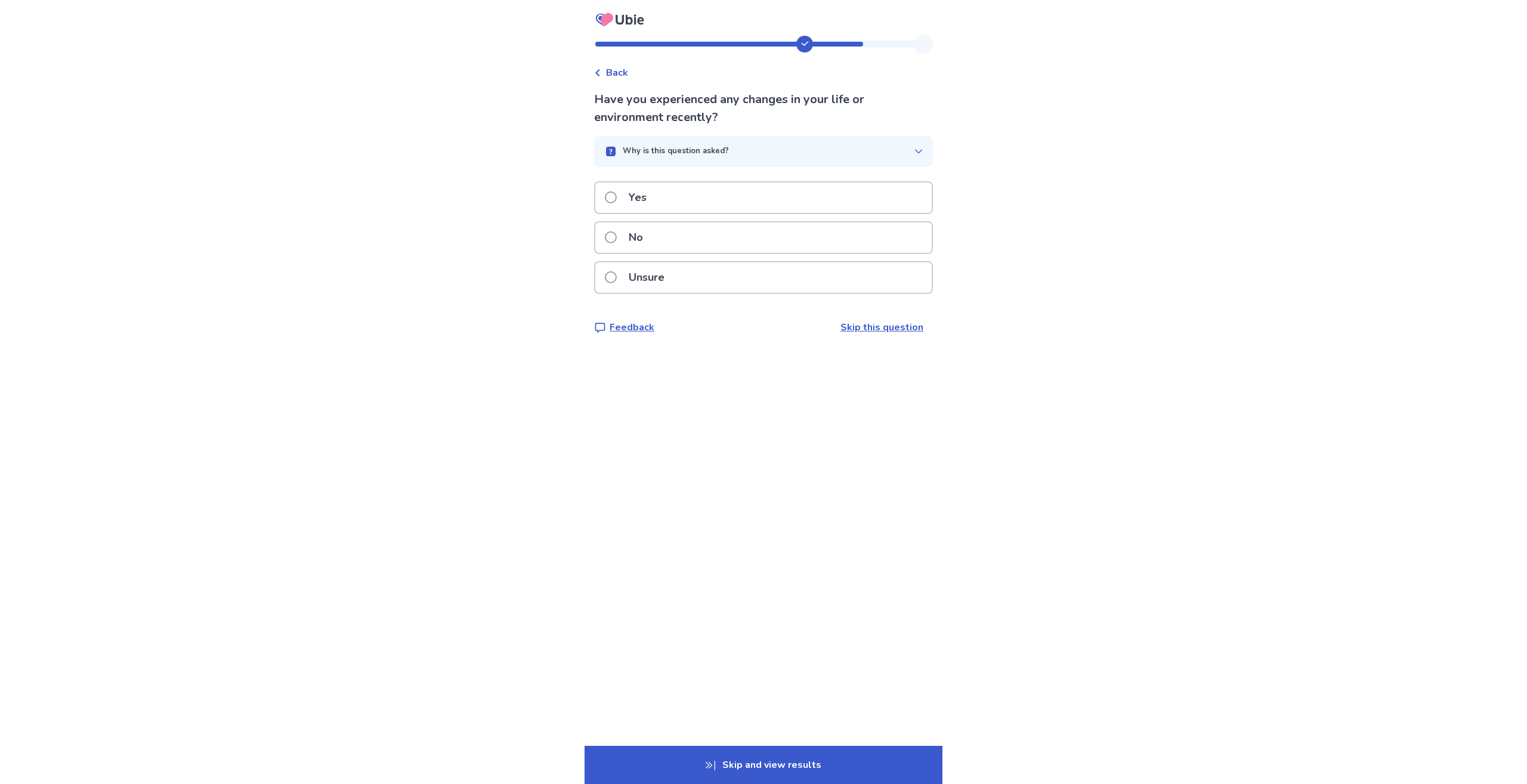
click at [691, 238] on div "No" at bounding box center [763, 237] width 337 height 30
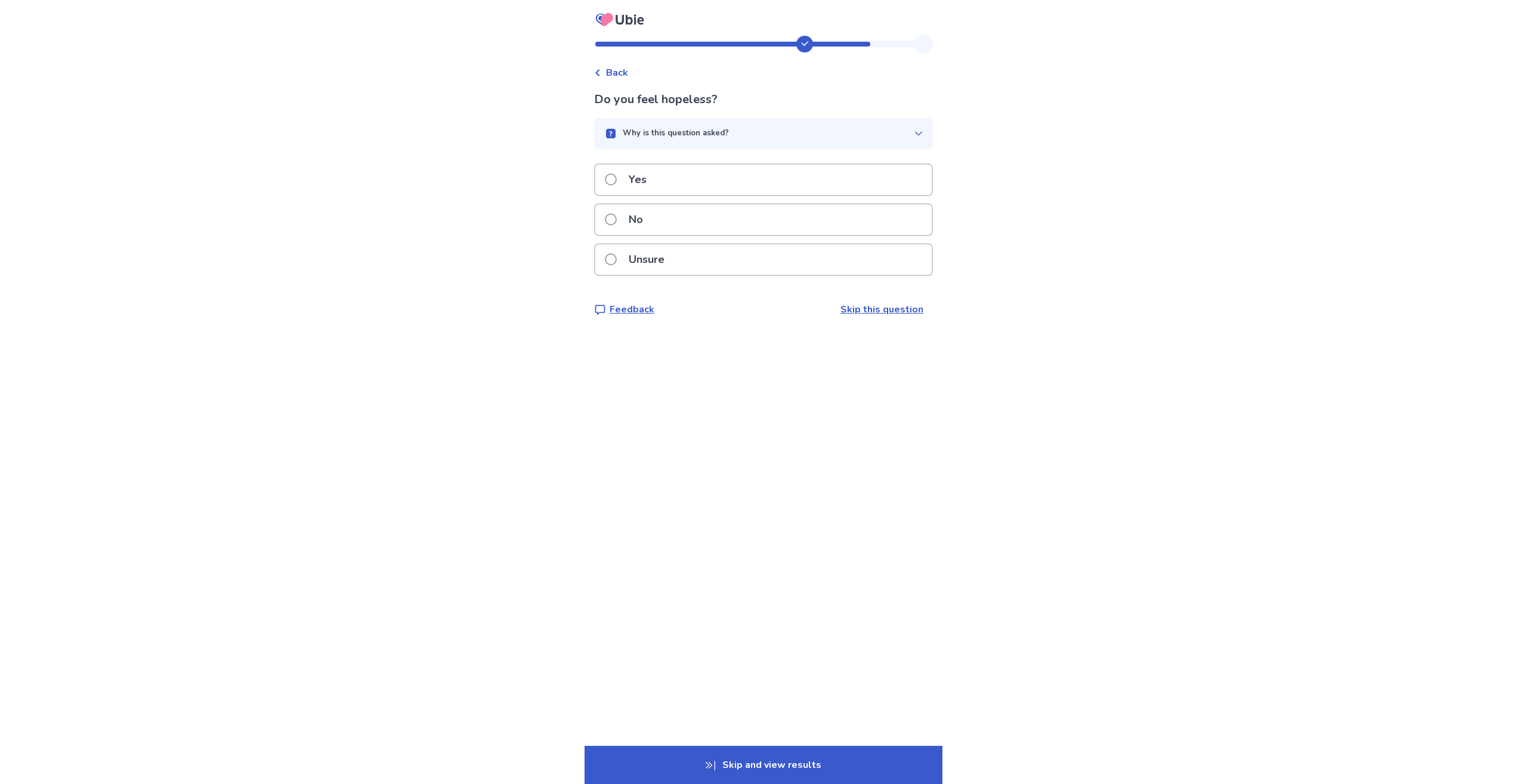
click at [686, 220] on div "No" at bounding box center [763, 219] width 337 height 30
click at [675, 235] on div "No" at bounding box center [763, 219] width 337 height 30
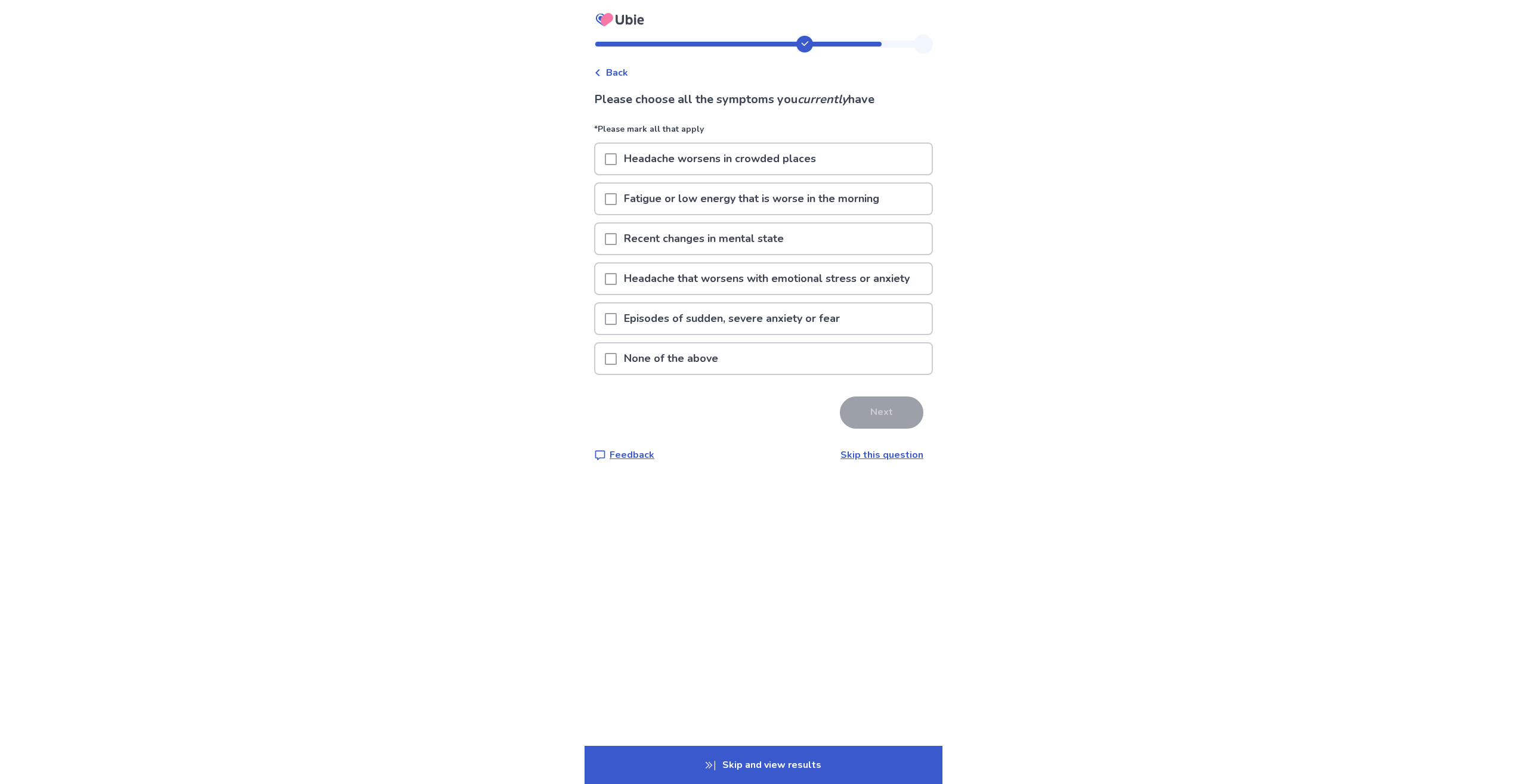
click at [624, 197] on p "Fatigue or low energy that is worse in the morning" at bounding box center [751, 198] width 270 height 30
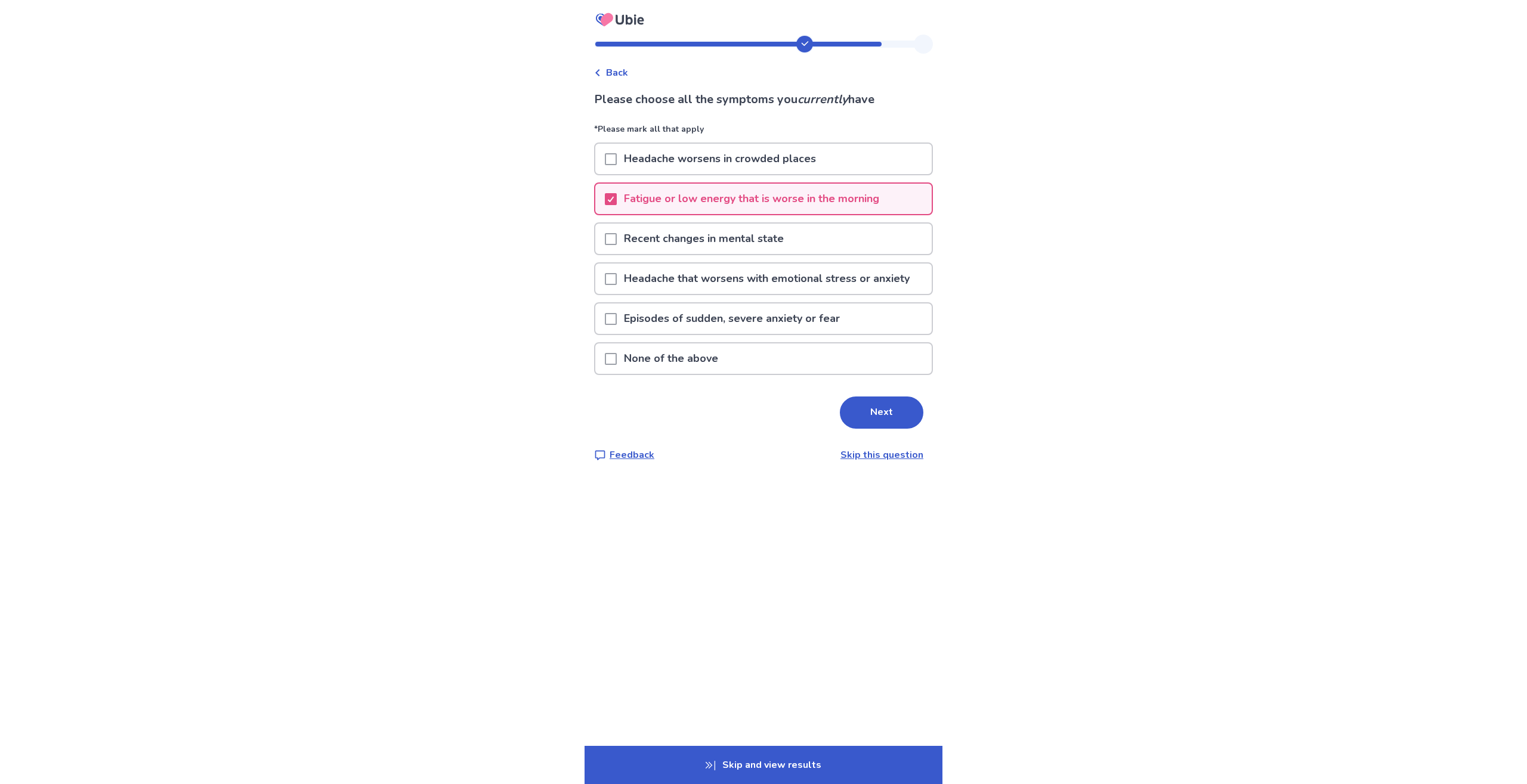
click at [624, 197] on p "Fatigue or low energy that is worse in the morning" at bounding box center [751, 198] width 270 height 30
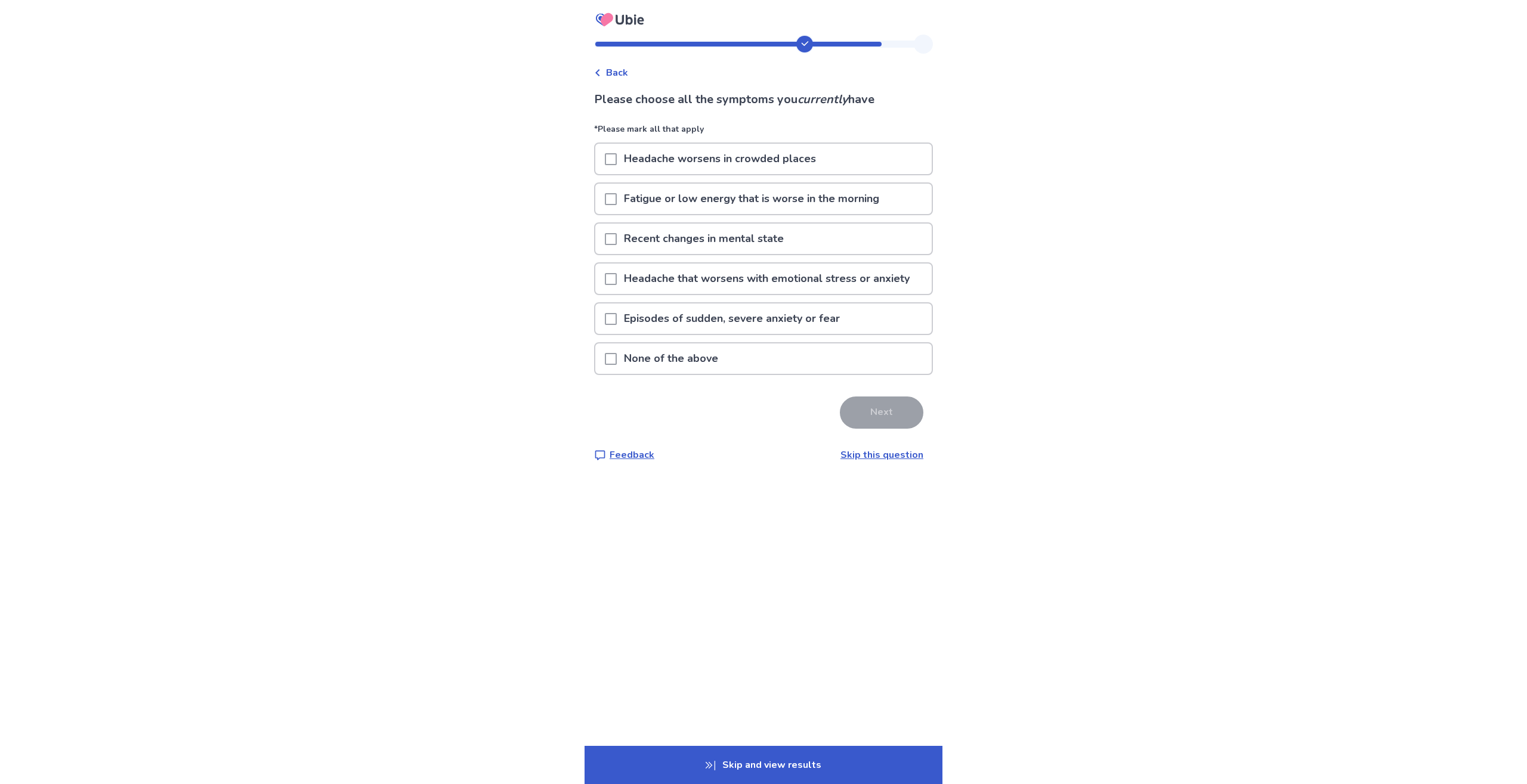
click at [635, 241] on p "Recent changes in mental state" at bounding box center [703, 238] width 174 height 30
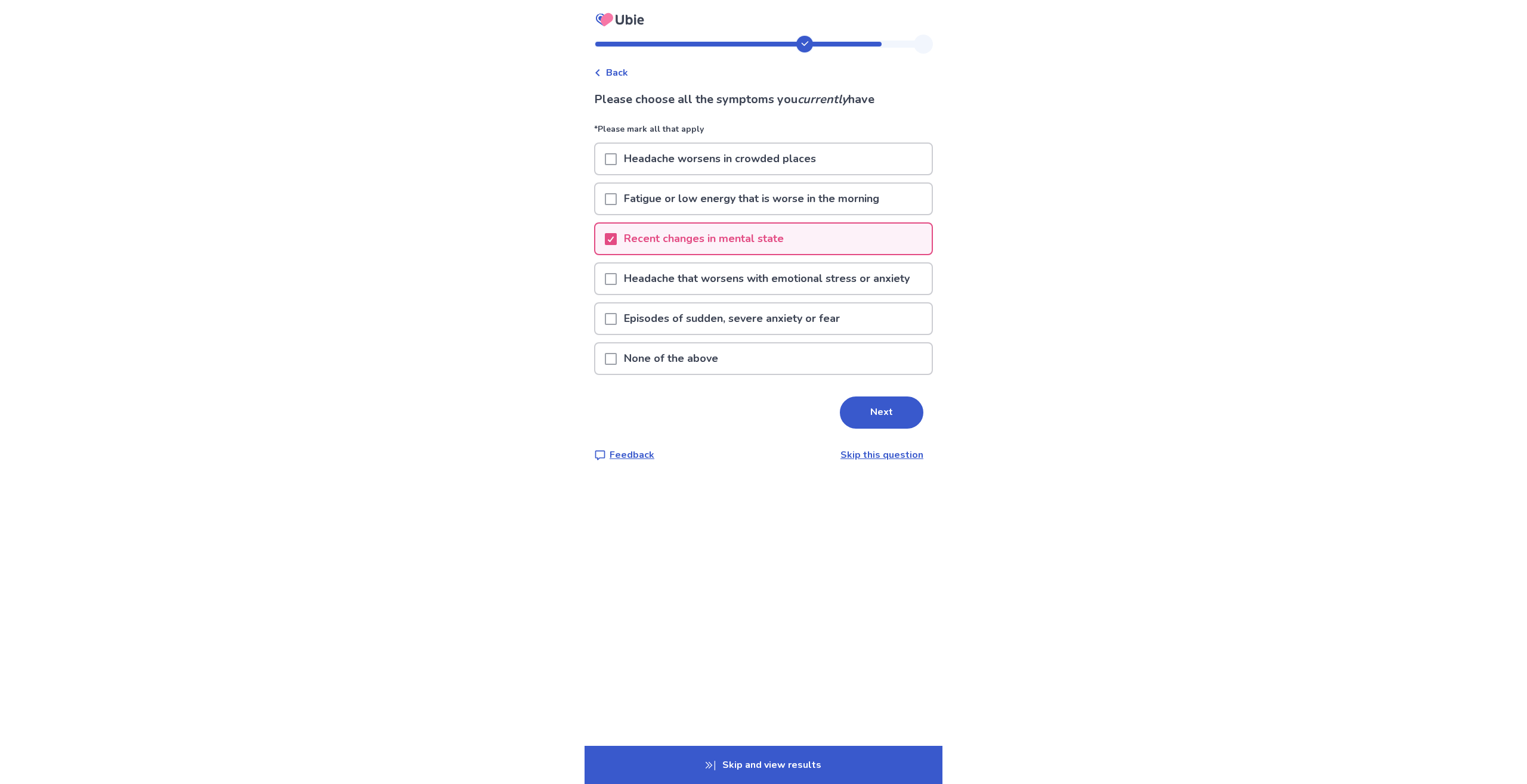
click at [876, 330] on div "Episodes of sudden, severe anxiety or fear" at bounding box center [763, 318] width 337 height 30
click at [877, 415] on button "Next" at bounding box center [881, 412] width 83 height 32
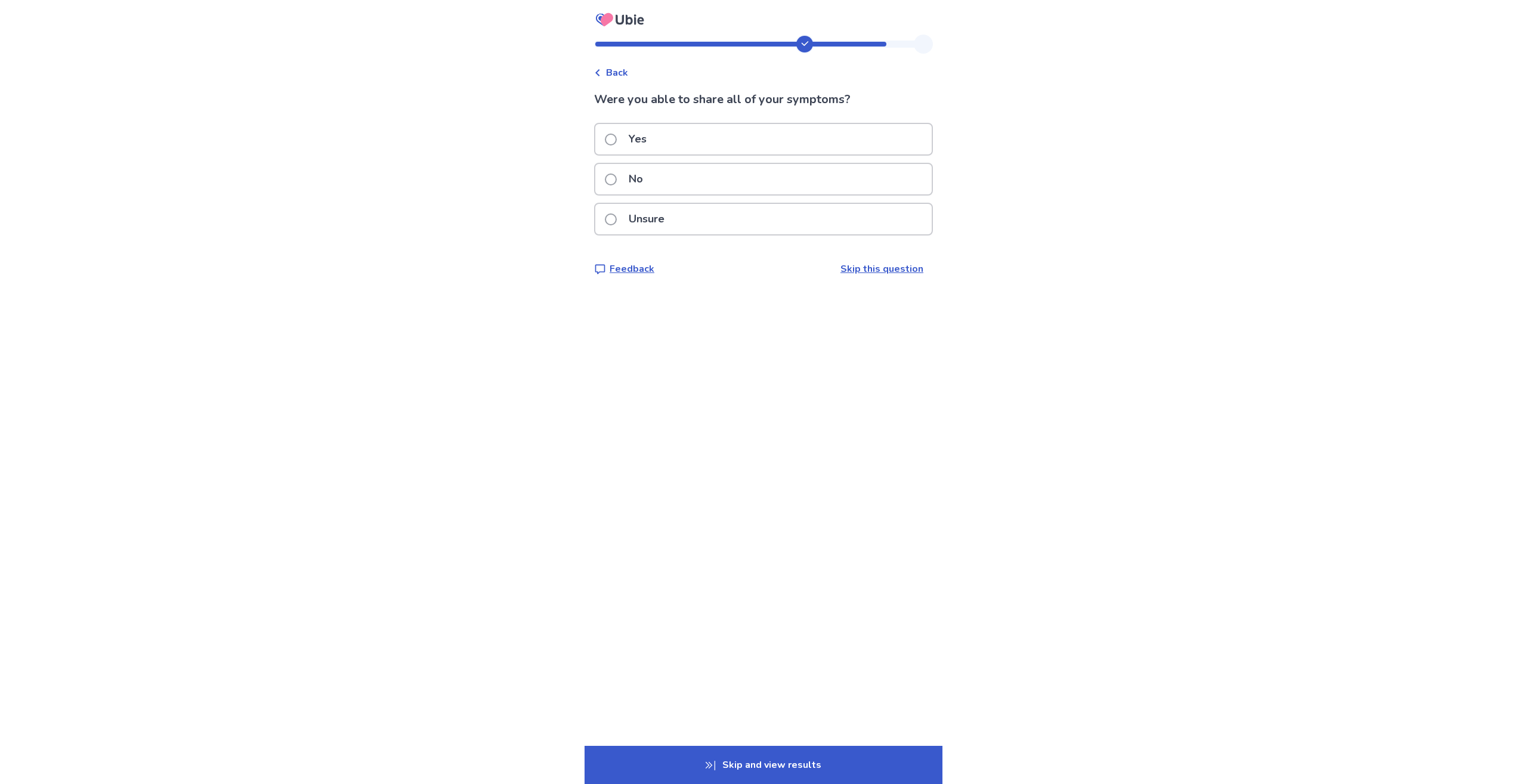
click at [718, 181] on div "No" at bounding box center [763, 179] width 337 height 30
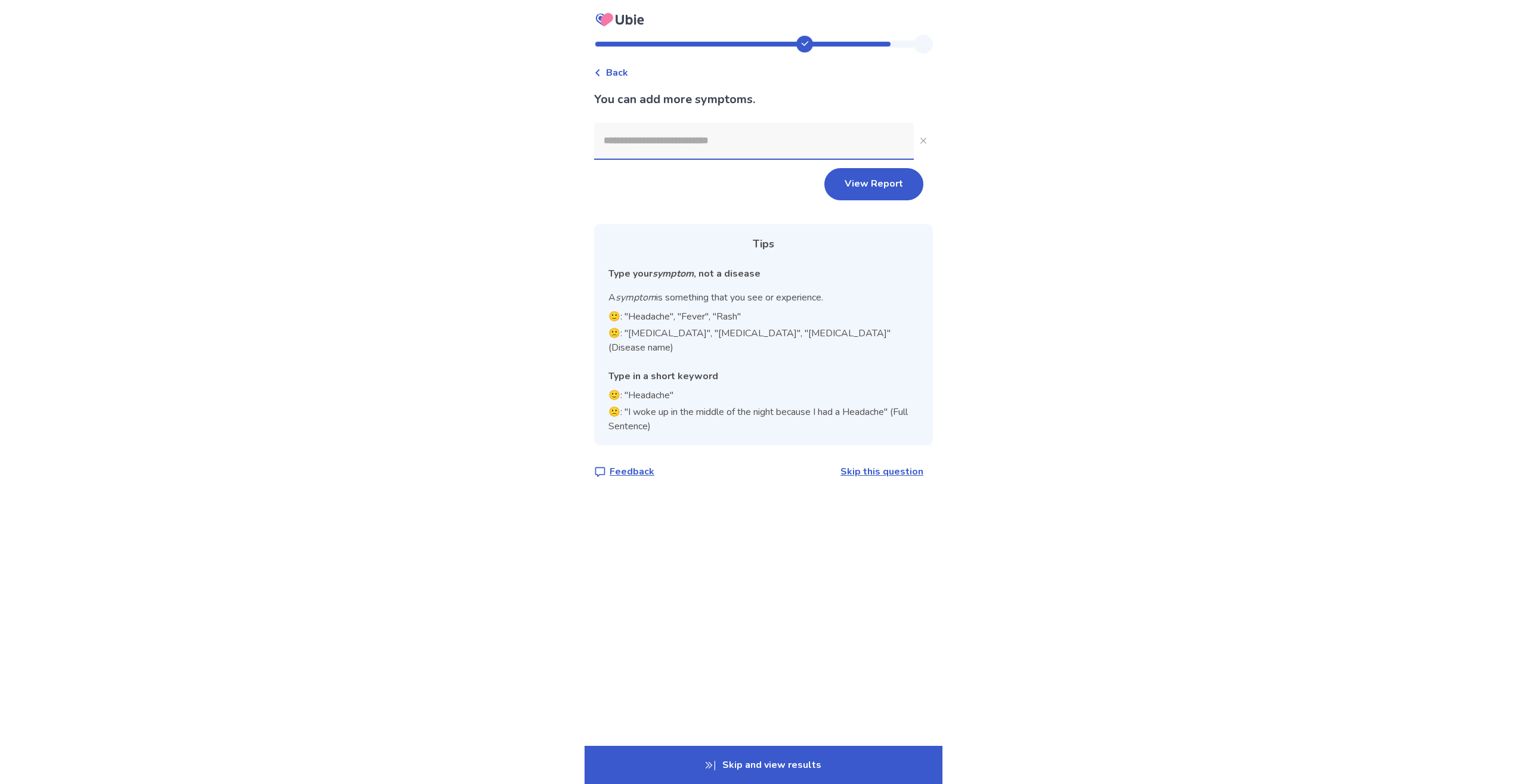
click at [884, 465] on link "Skip this question" at bounding box center [881, 472] width 83 height 14
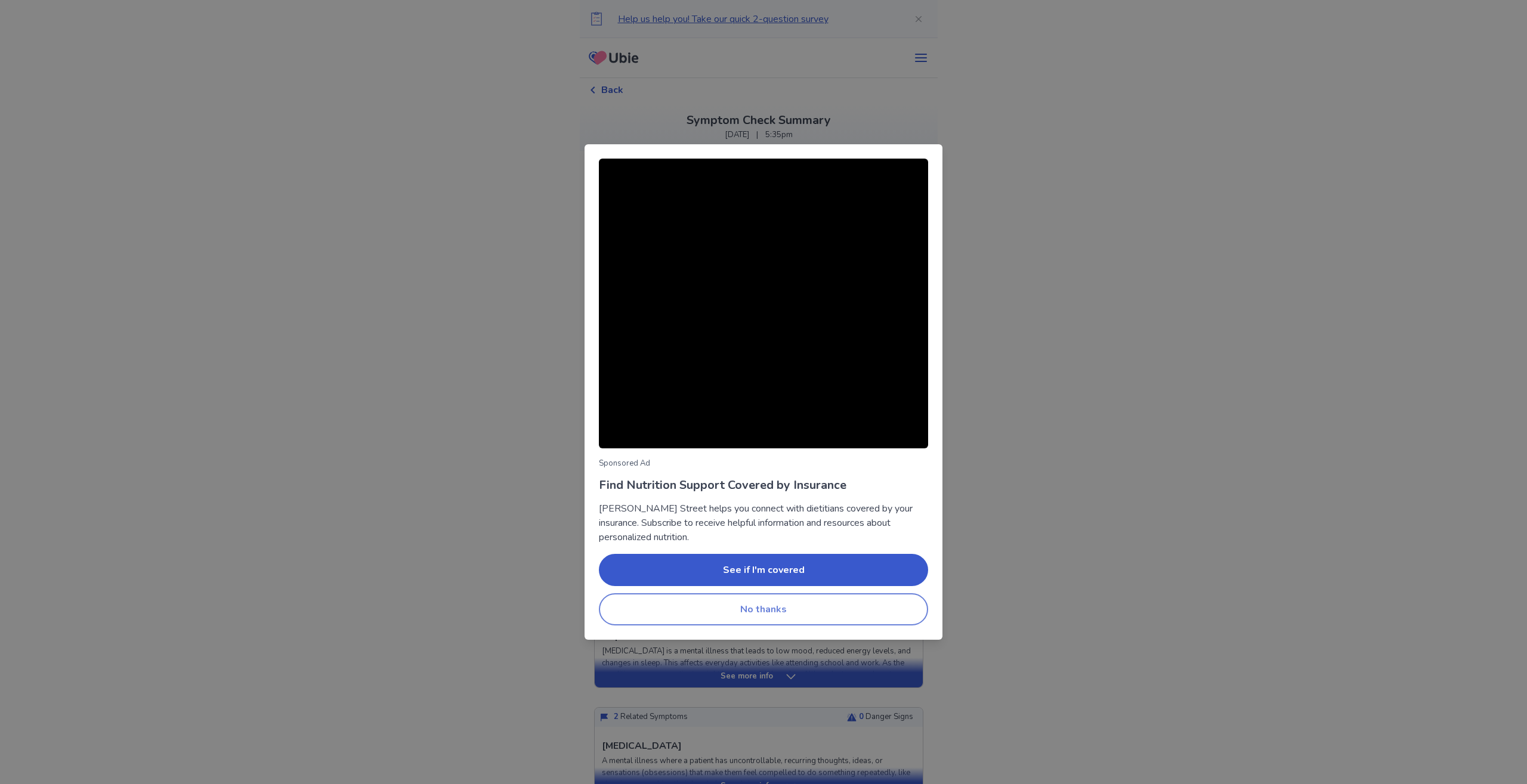
click at [784, 613] on button "No thanks" at bounding box center [763, 608] width 329 height 32
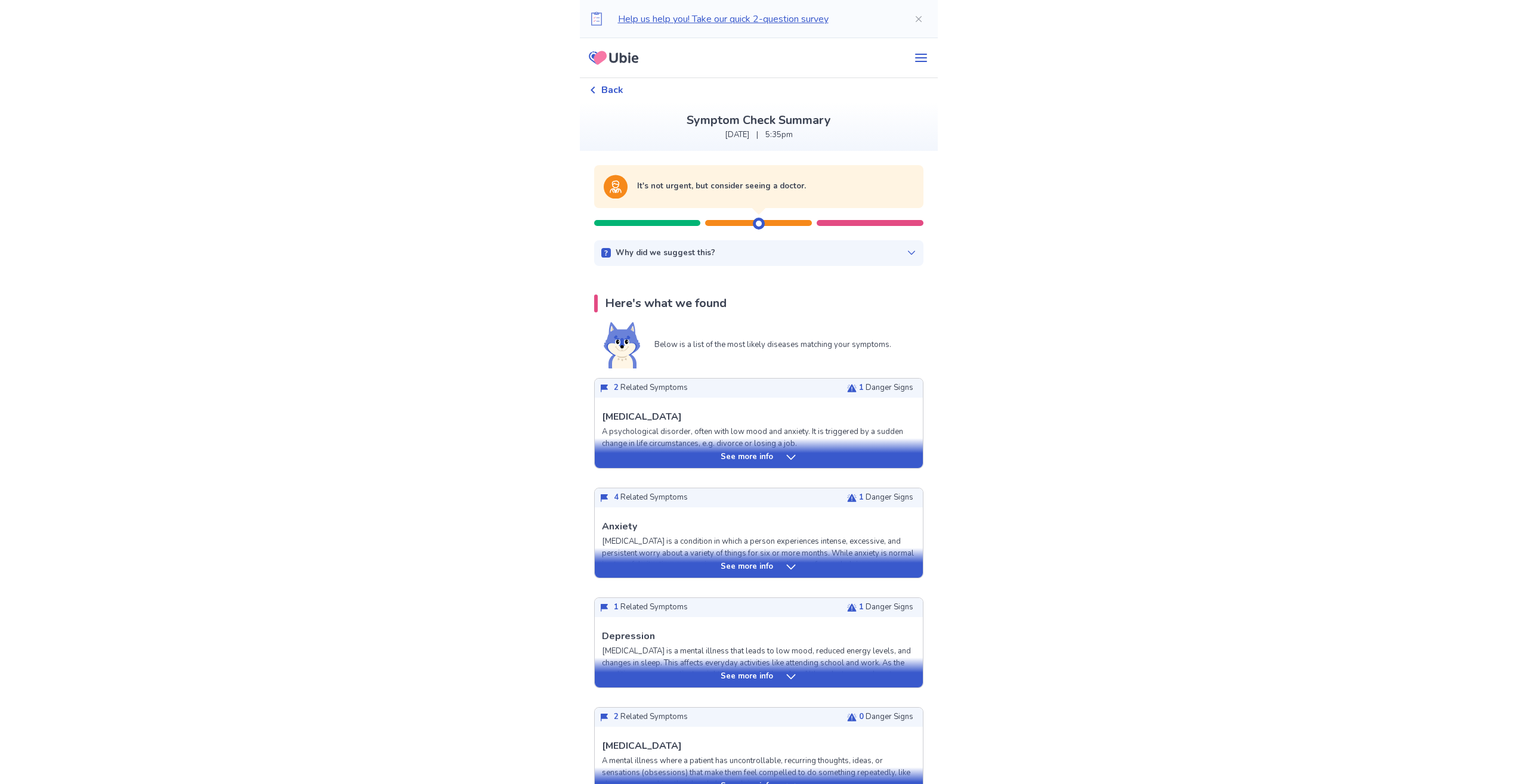
scroll to position [61, 0]
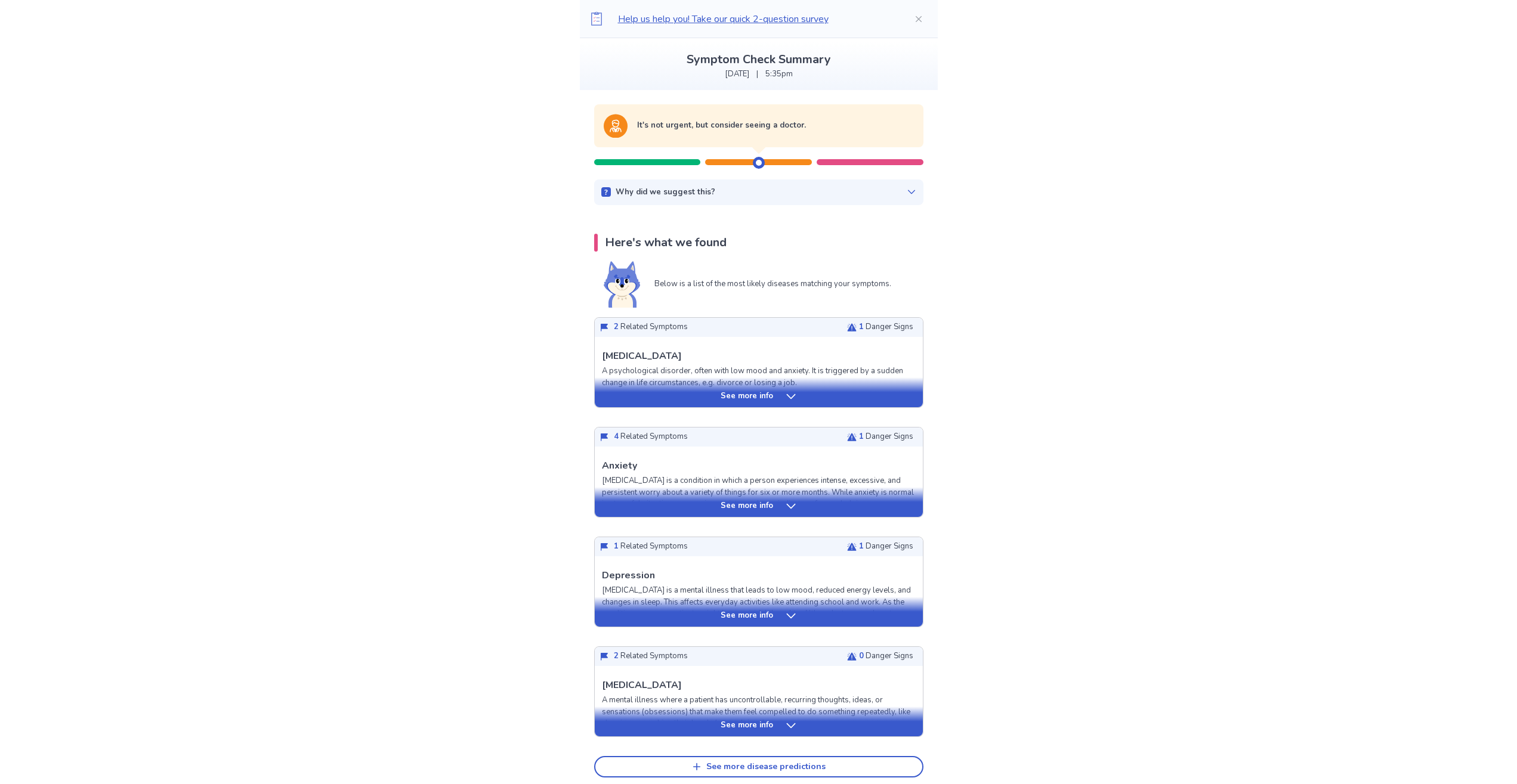
click at [727, 400] on p "See more info" at bounding box center [746, 397] width 52 height 12
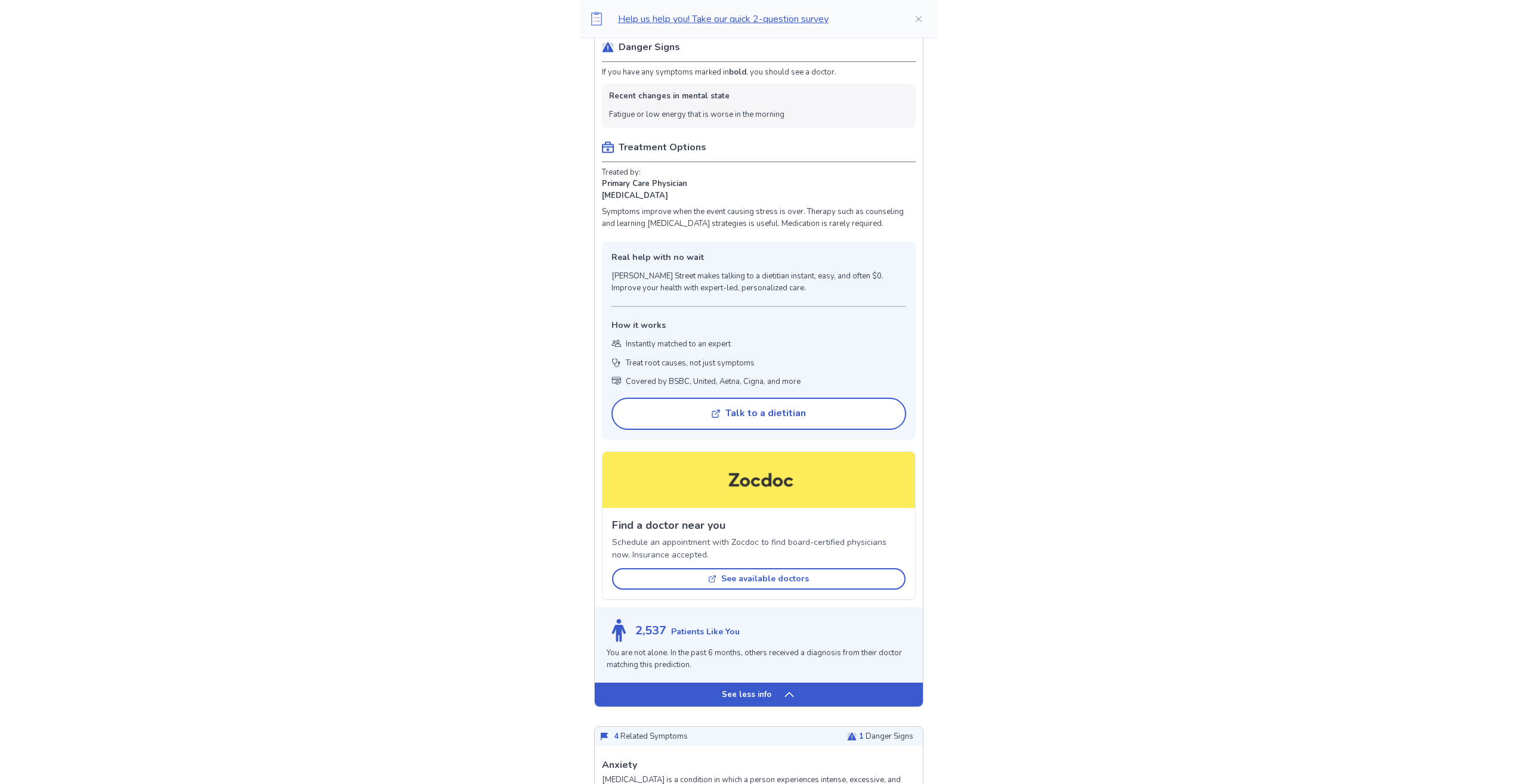
scroll to position [304, 0]
